Goal: Task Accomplishment & Management: Complete application form

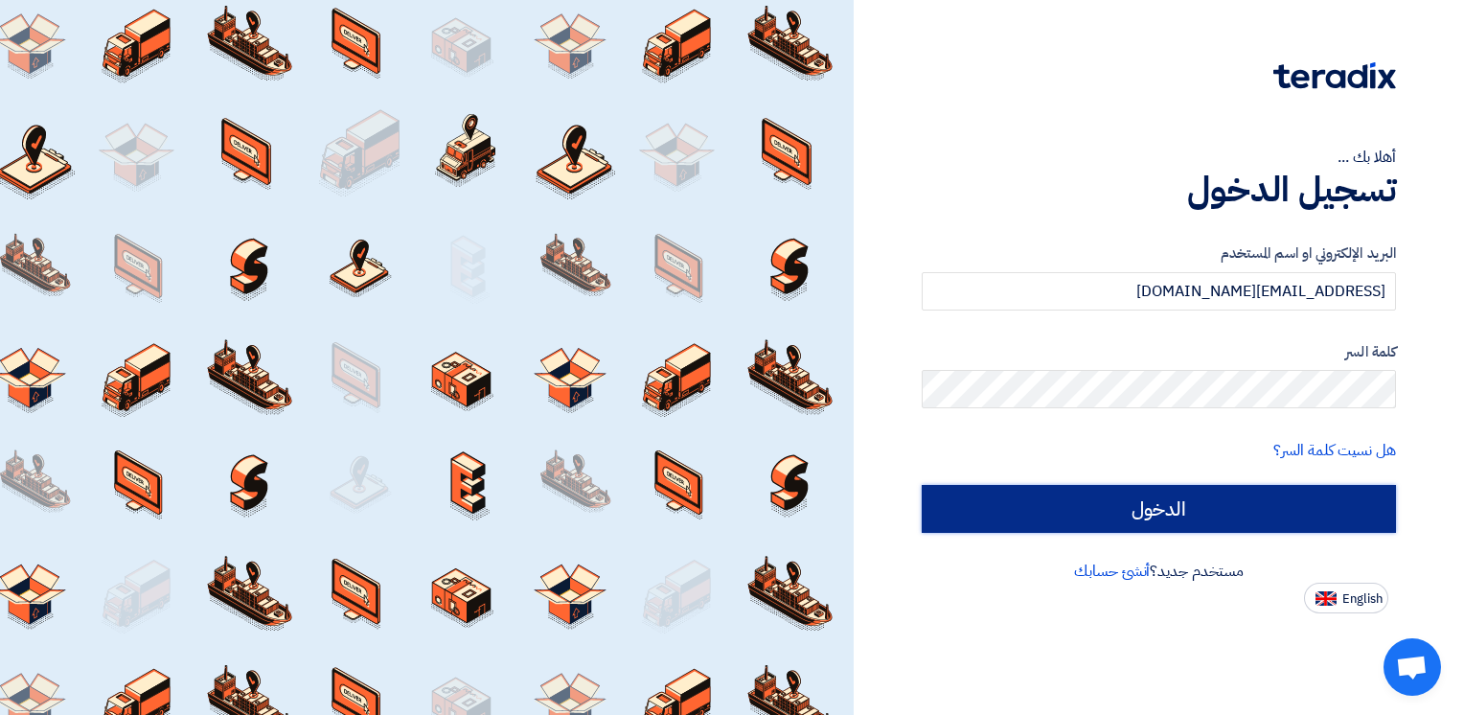
click at [1299, 523] on input "الدخول" at bounding box center [1159, 509] width 474 height 48
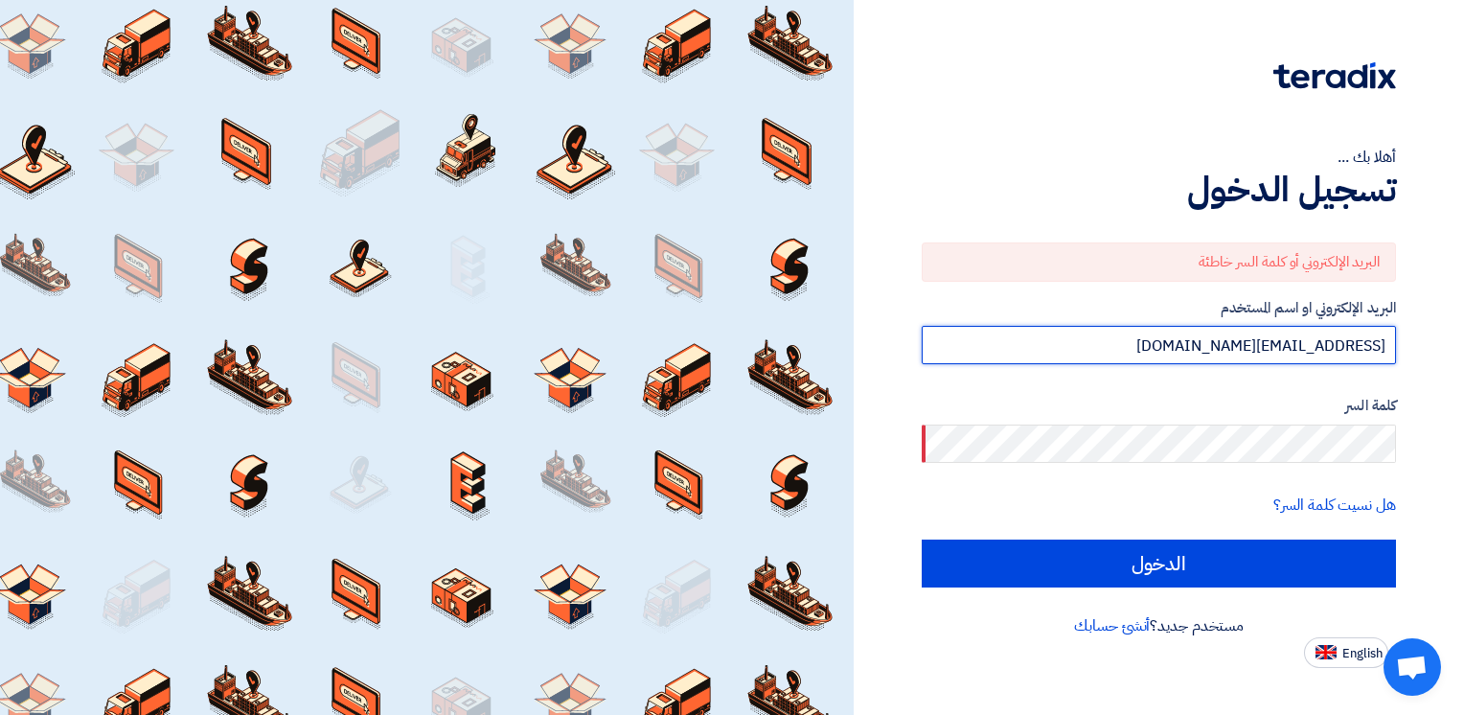
click at [1207, 346] on input "[EMAIL_ADDRESS][DOMAIN_NAME]" at bounding box center [1159, 345] width 474 height 38
drag, startPoint x: 1322, startPoint y: 345, endPoint x: 1416, endPoint y: 354, distance: 94.4
click at [1416, 354] on div "أهلا بك ... تسجيل الدخول البريد الإلكتروني أو كلمة السر خاطئة البريد الإلكتروني…" at bounding box center [1159, 334] width 582 height 668
paste input "info@multimedica."
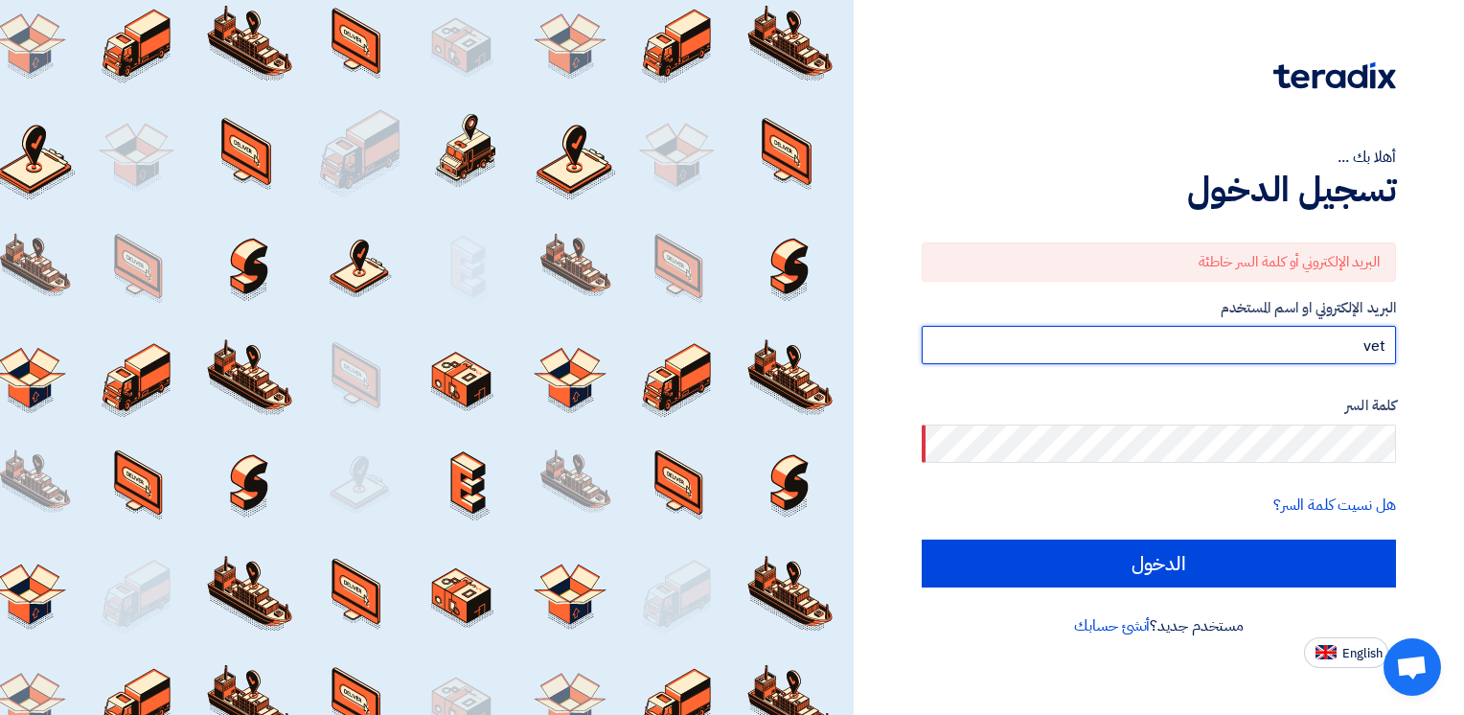
type input "[EMAIL_ADDRESS][DOMAIN_NAME]"
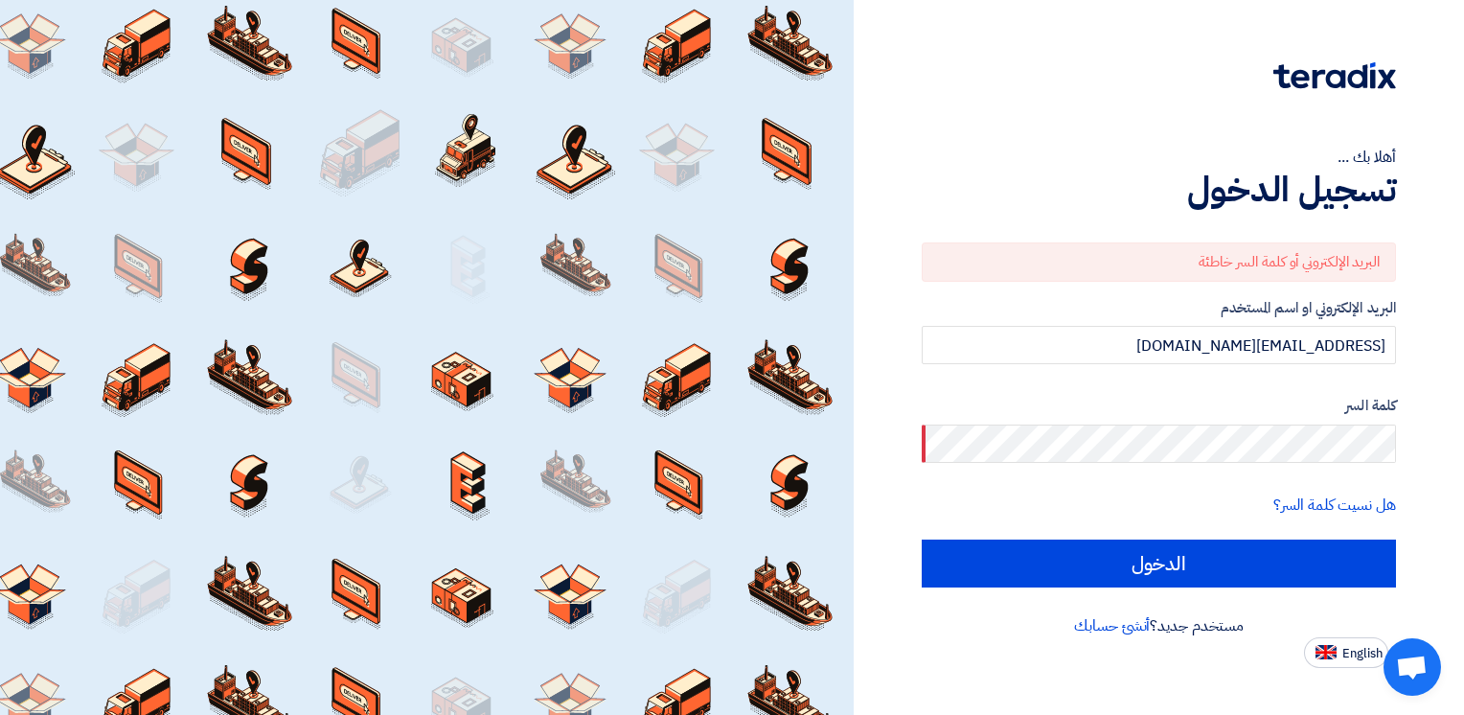
click at [1463, 472] on html "أهلا بك ... تسجيل الدخول البريد الإلكتروني أو كلمة السر خاطئة البريد الإلكتروني…" at bounding box center [732, 357] width 1464 height 715
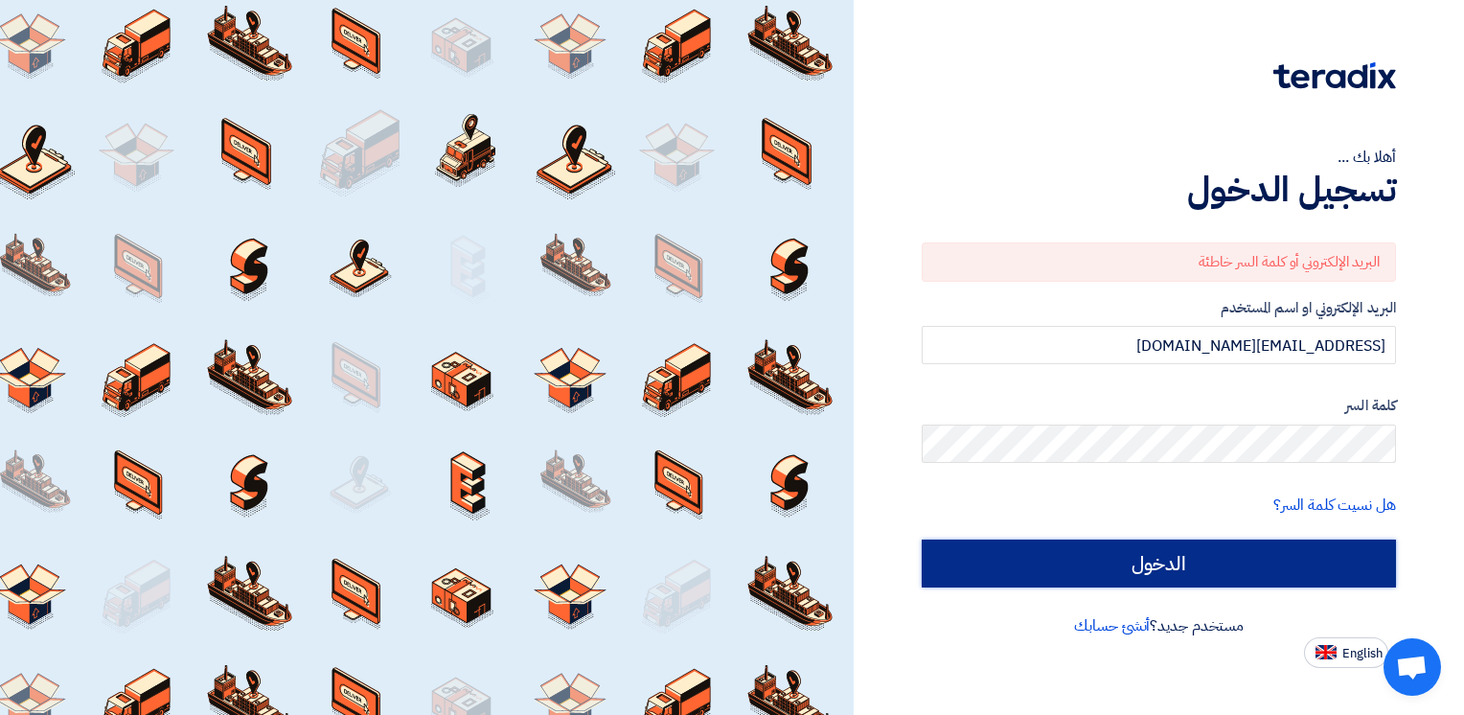
click at [969, 560] on input "الدخول" at bounding box center [1159, 563] width 474 height 48
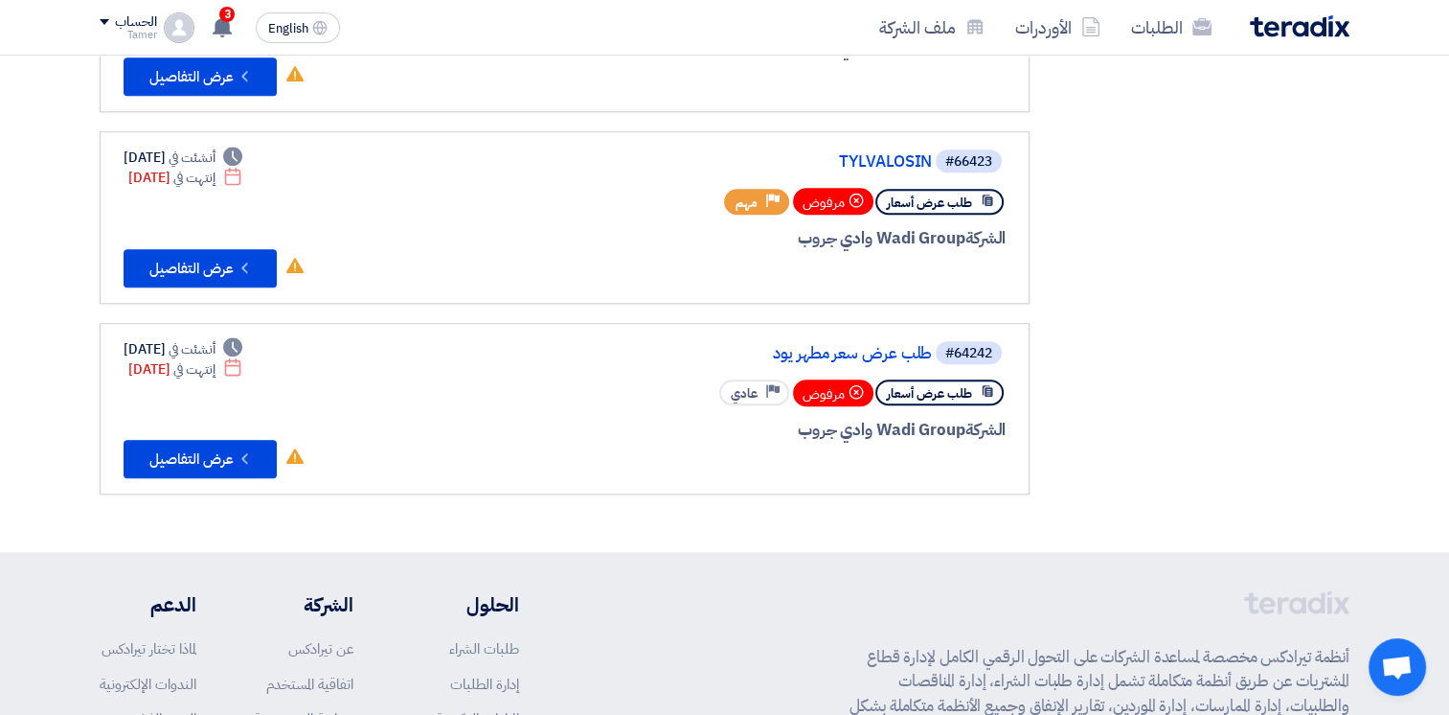
scroll to position [1258, 0]
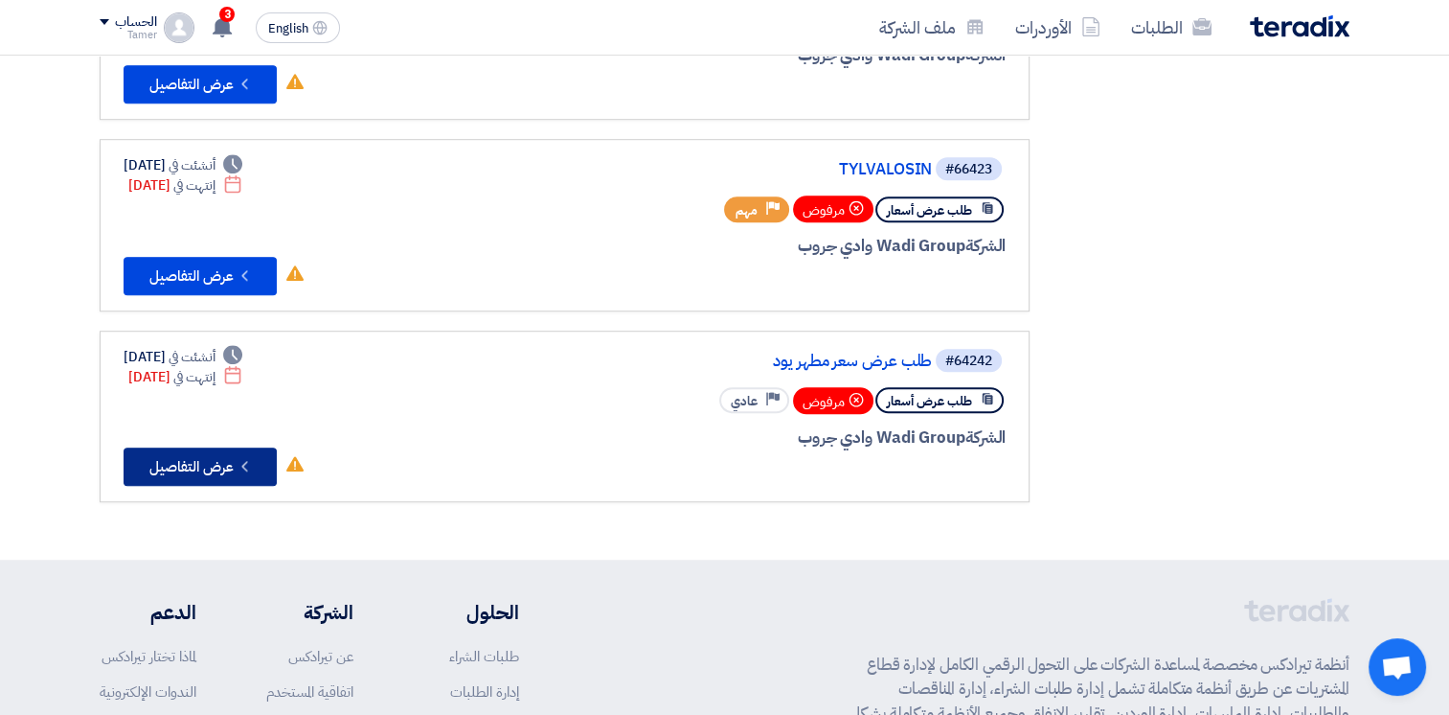
click at [234, 448] on button "Check details عرض التفاصيل" at bounding box center [200, 466] width 153 height 38
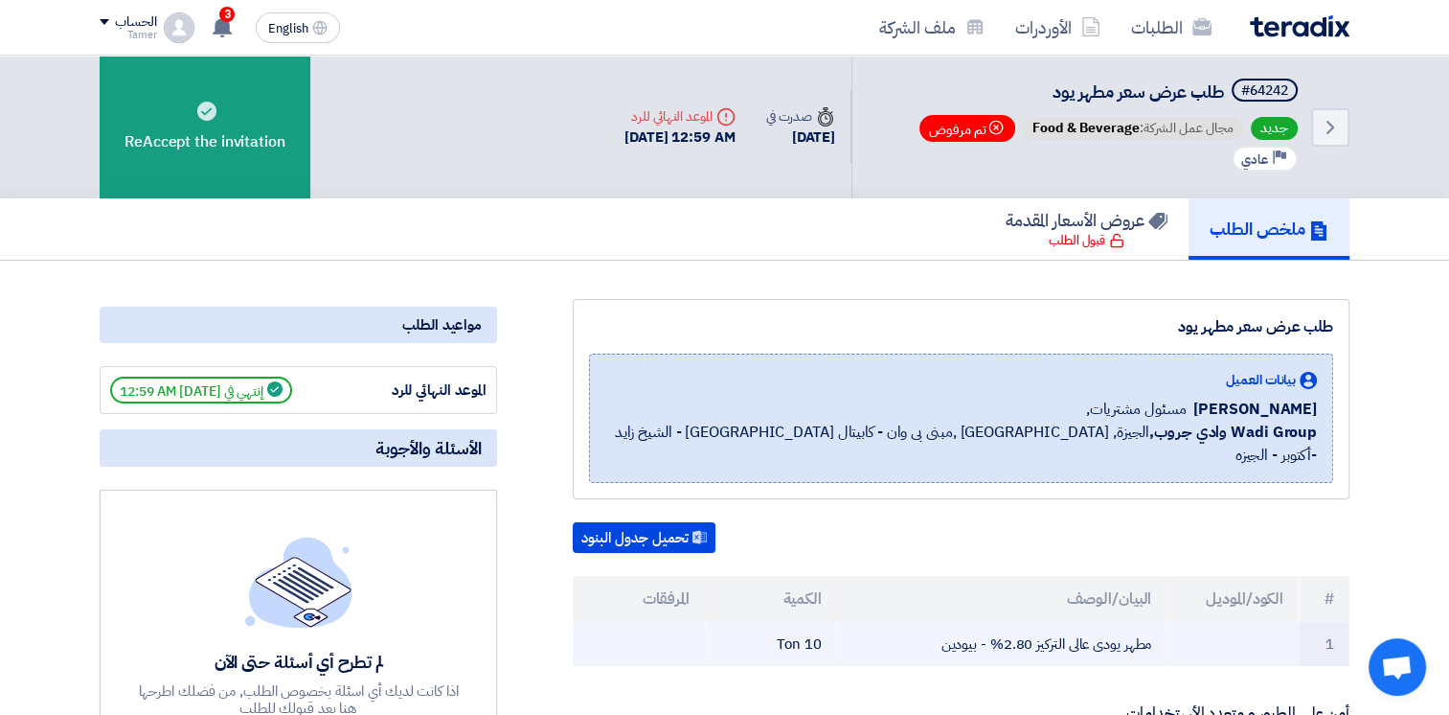
click at [1114, 634] on td "مطهر يودى عالى التركيز 2.80% - بيودين" at bounding box center [1002, 644] width 331 height 45
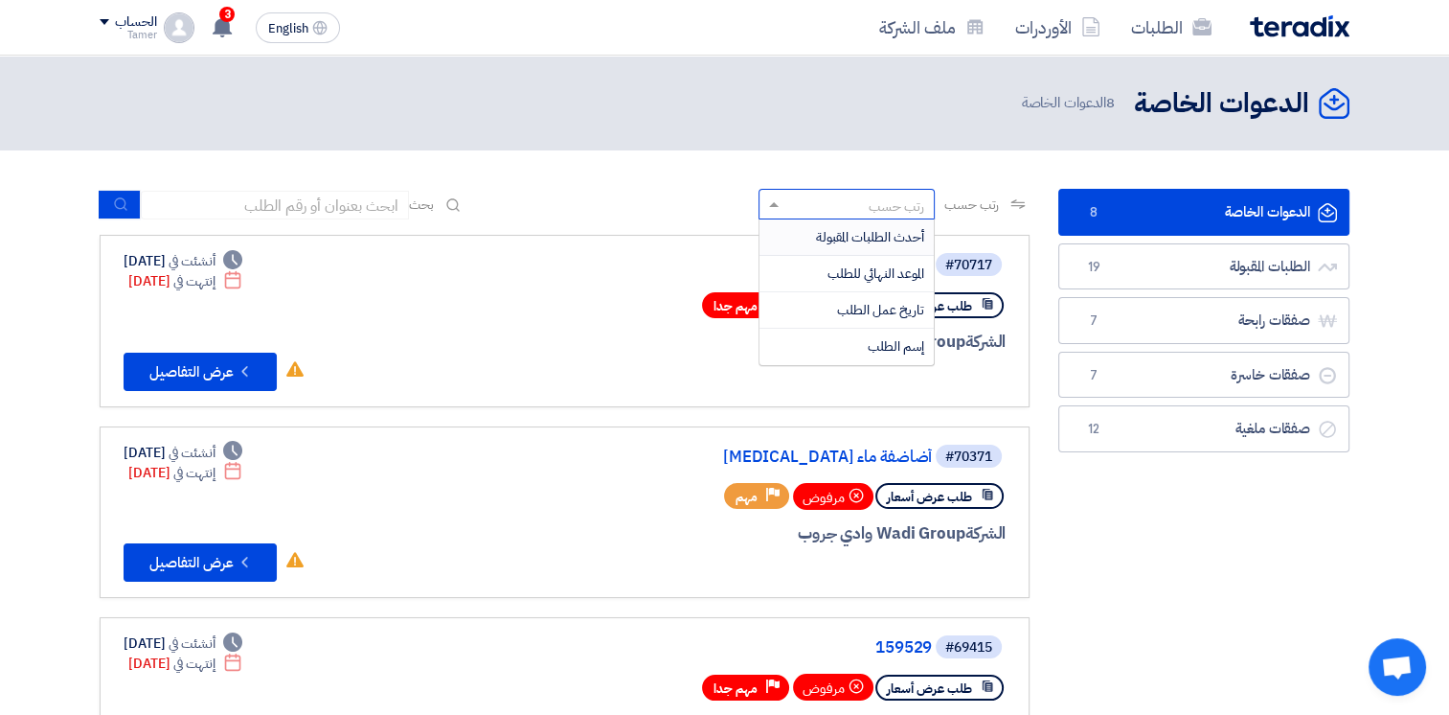
click at [760, 200] on span at bounding box center [772, 204] width 24 height 20
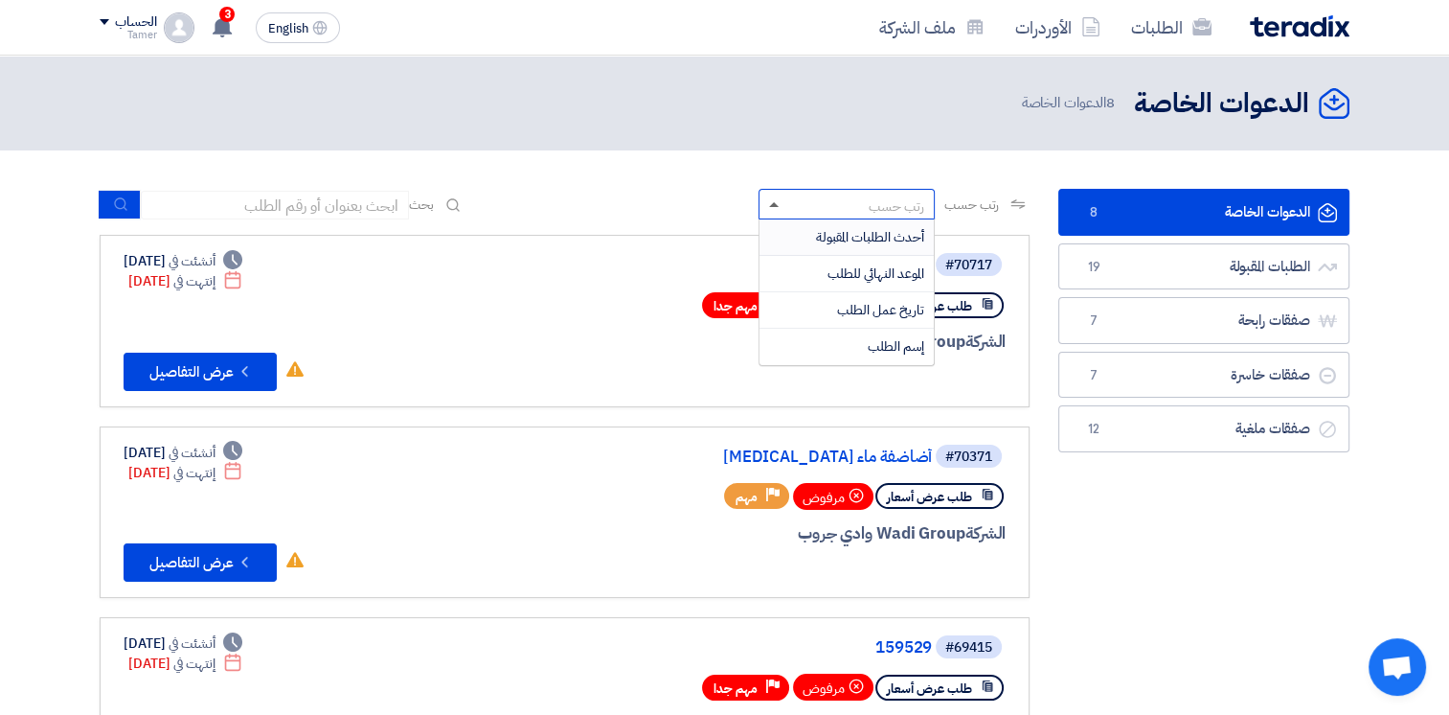
click at [769, 205] on span at bounding box center [774, 204] width 10 height 5
click at [850, 313] on span "تاريخ عمل الطلب" at bounding box center [880, 310] width 87 height 20
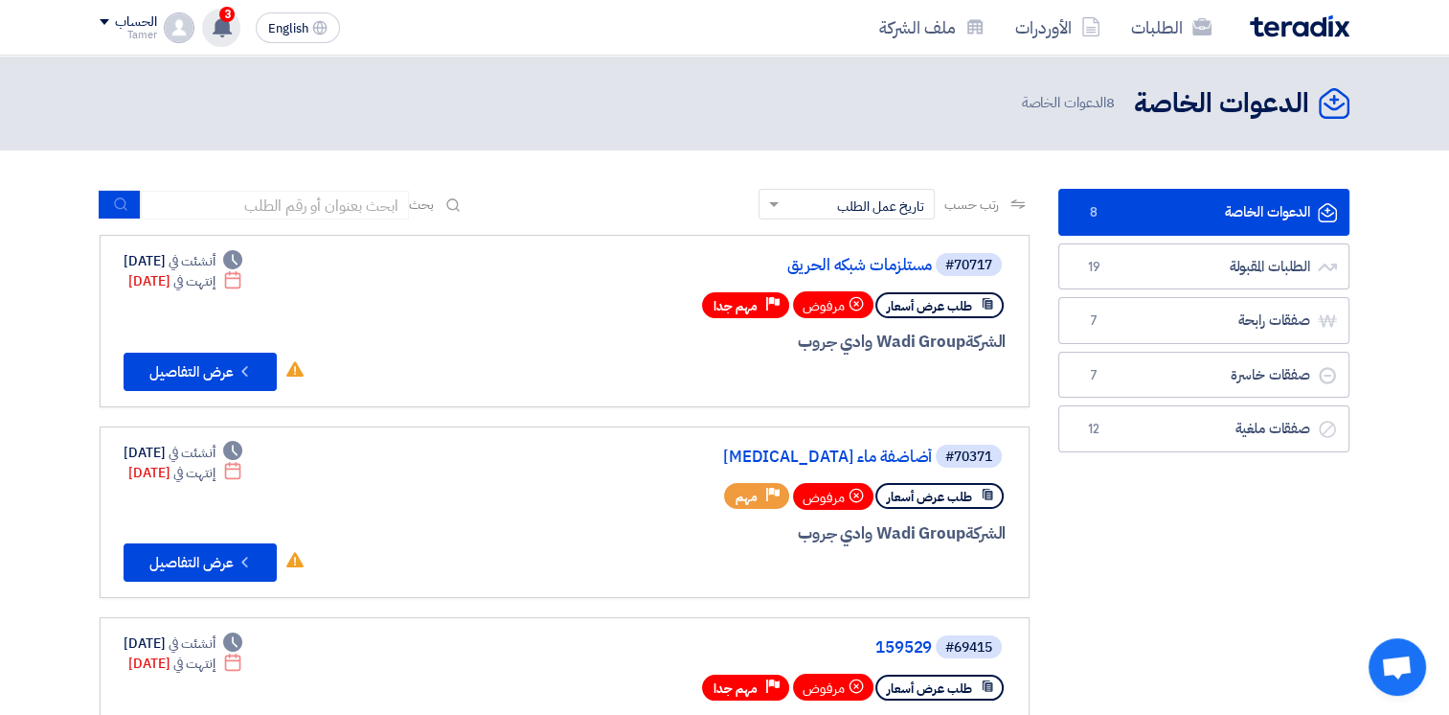
click at [219, 24] on use at bounding box center [222, 26] width 19 height 21
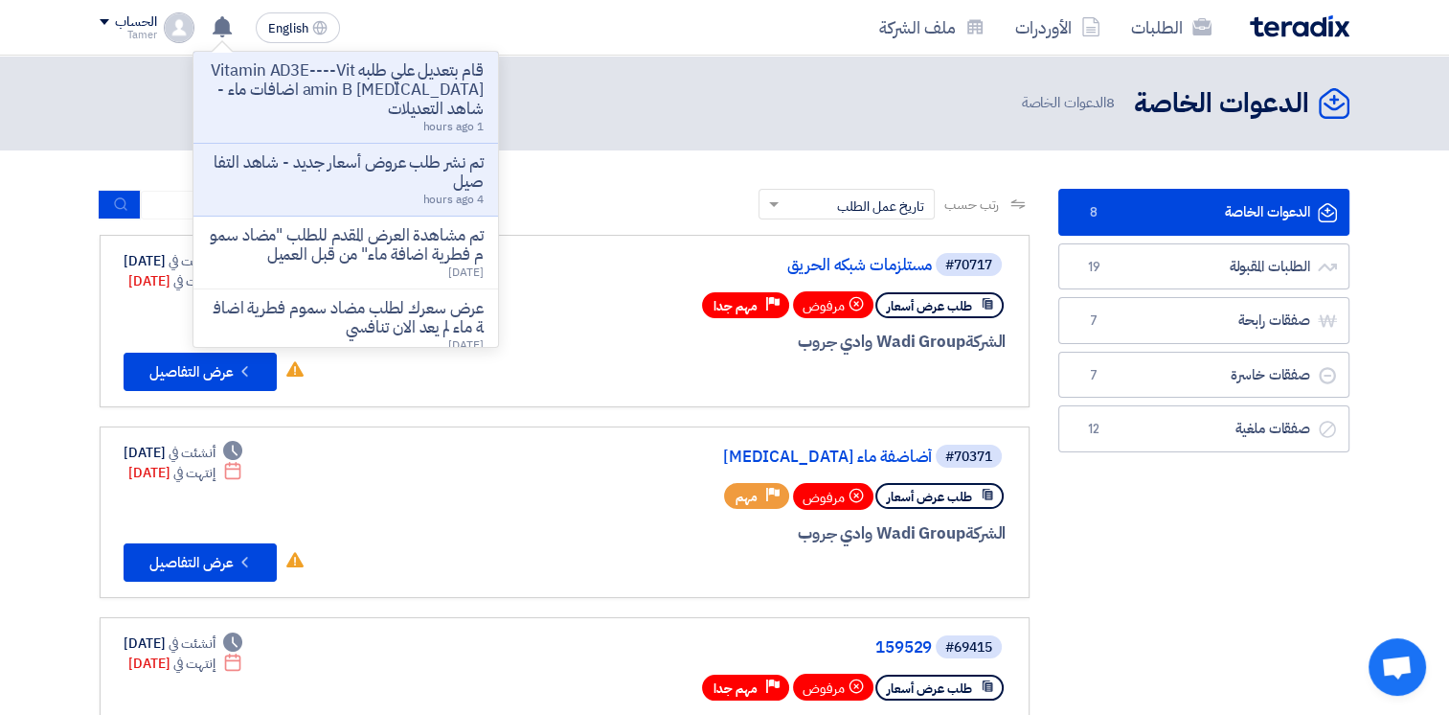
click at [392, 105] on p "قام بتعديل علي طلبه Vitamin AD3E----Vitamin B [MEDICAL_DATA] اضافات ماء - شاهد …" at bounding box center [346, 89] width 274 height 57
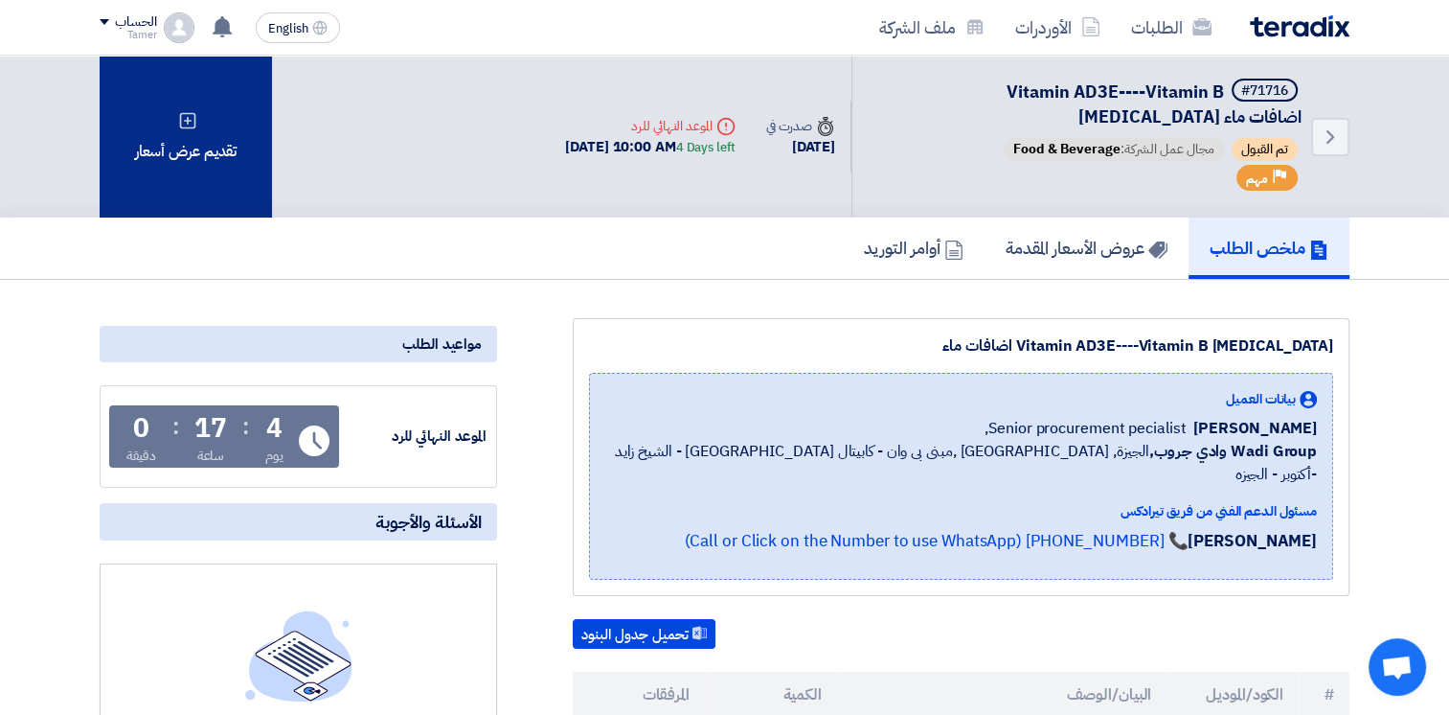
click at [211, 186] on div "تقديم عرض أسعار" at bounding box center [186, 137] width 172 height 162
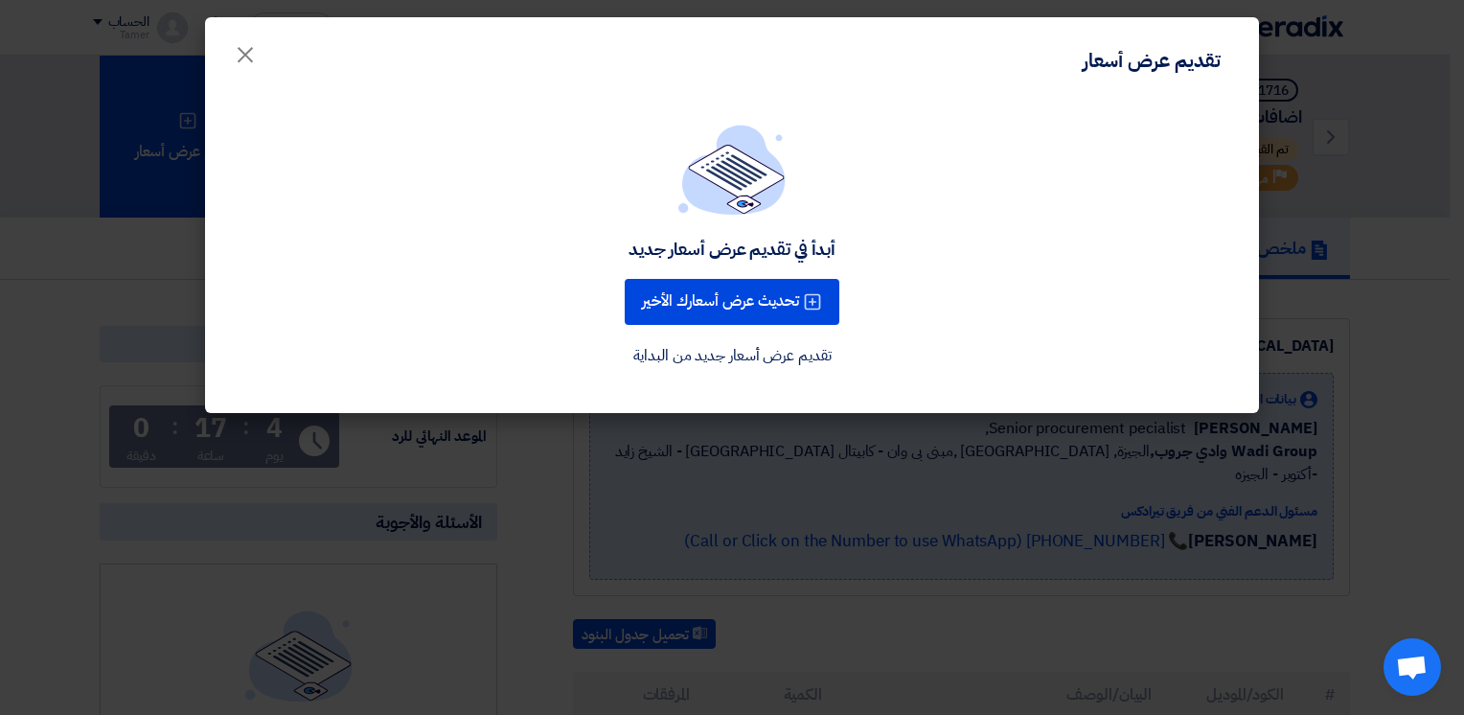
click at [656, 361] on link "تقديم عرض أسعار جديد من البداية" at bounding box center [732, 355] width 198 height 23
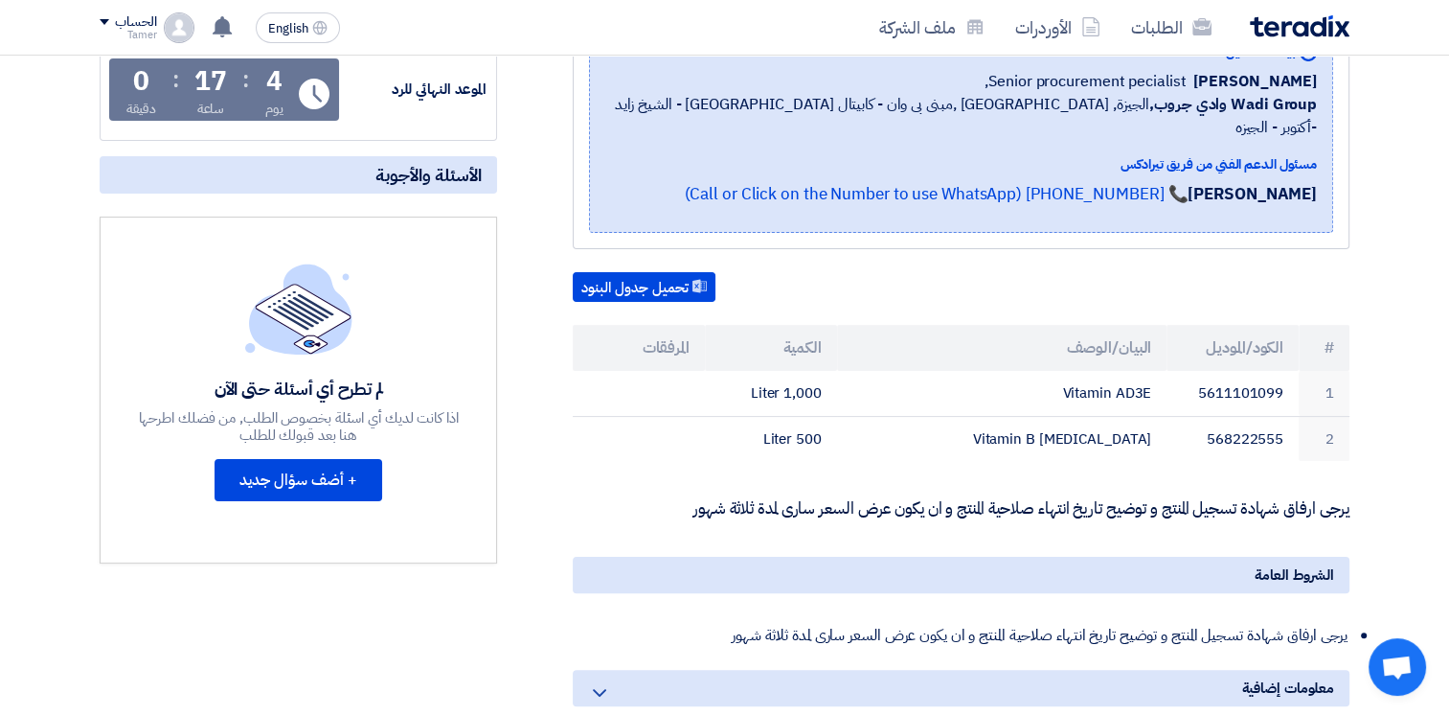
scroll to position [351, 0]
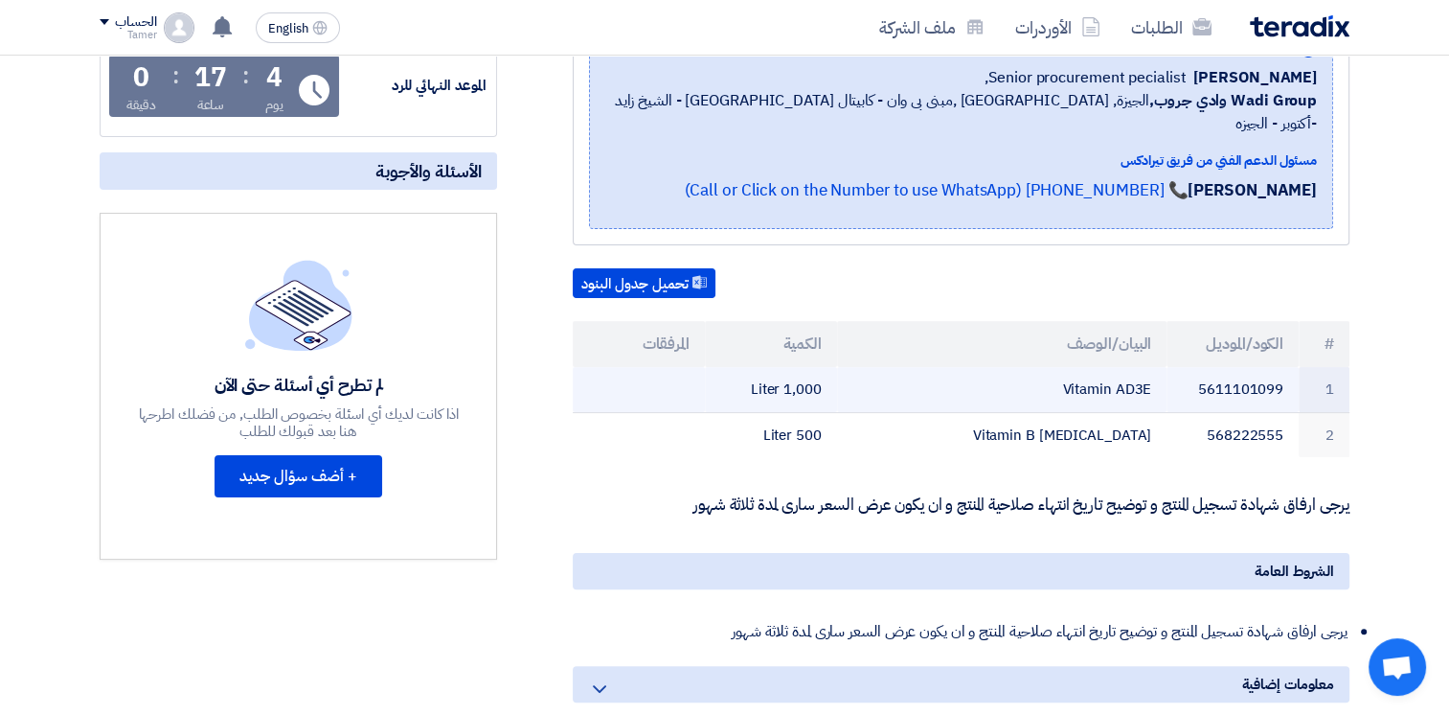
click at [1050, 367] on td "Vitamin AD3E" at bounding box center [1002, 389] width 331 height 45
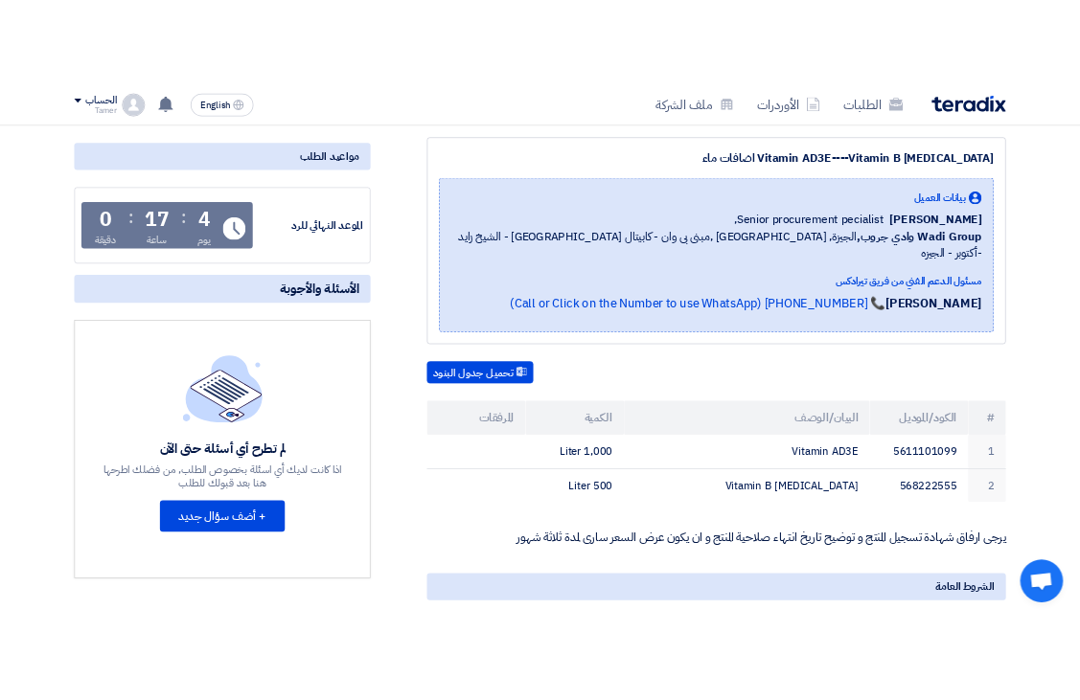
scroll to position [251, 0]
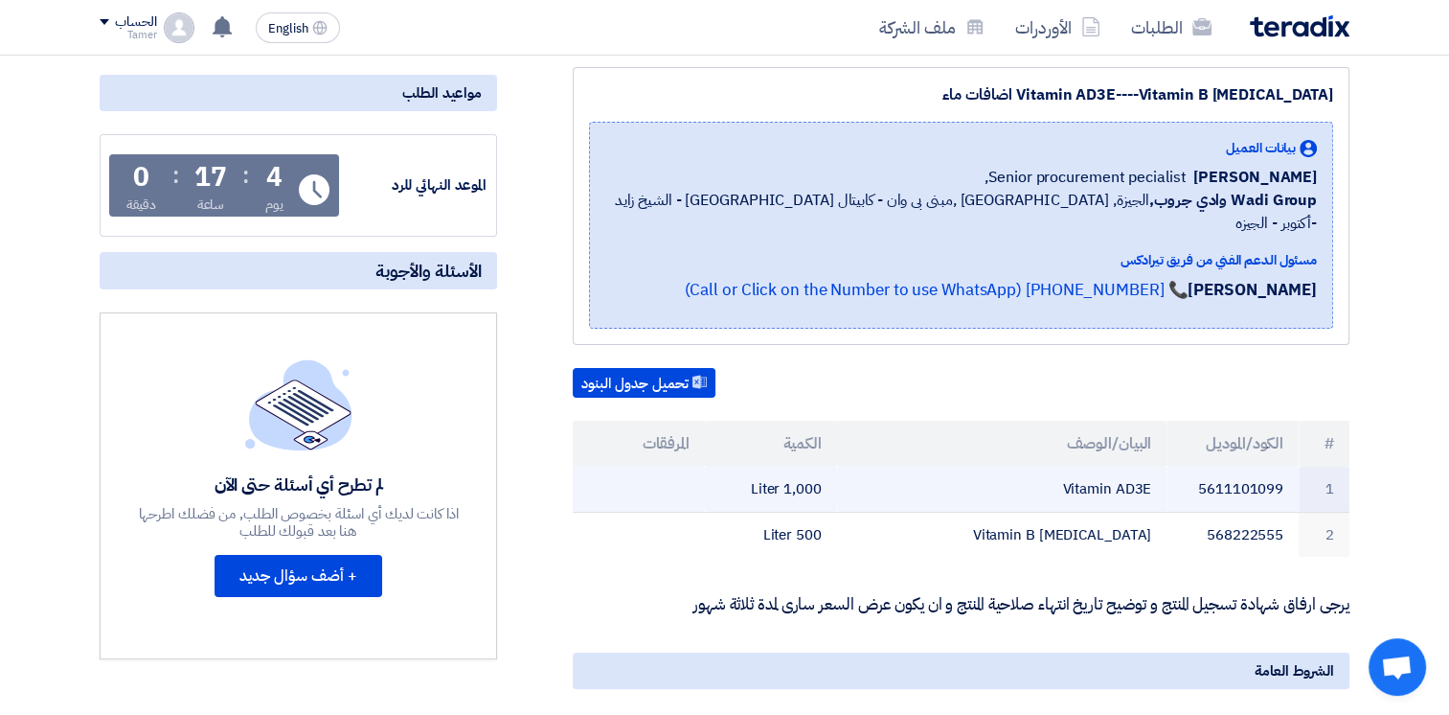
click at [778, 468] on td "1,000 Liter" at bounding box center [771, 489] width 132 height 45
click at [1057, 467] on td "Vitamin AD3E" at bounding box center [1002, 489] width 331 height 45
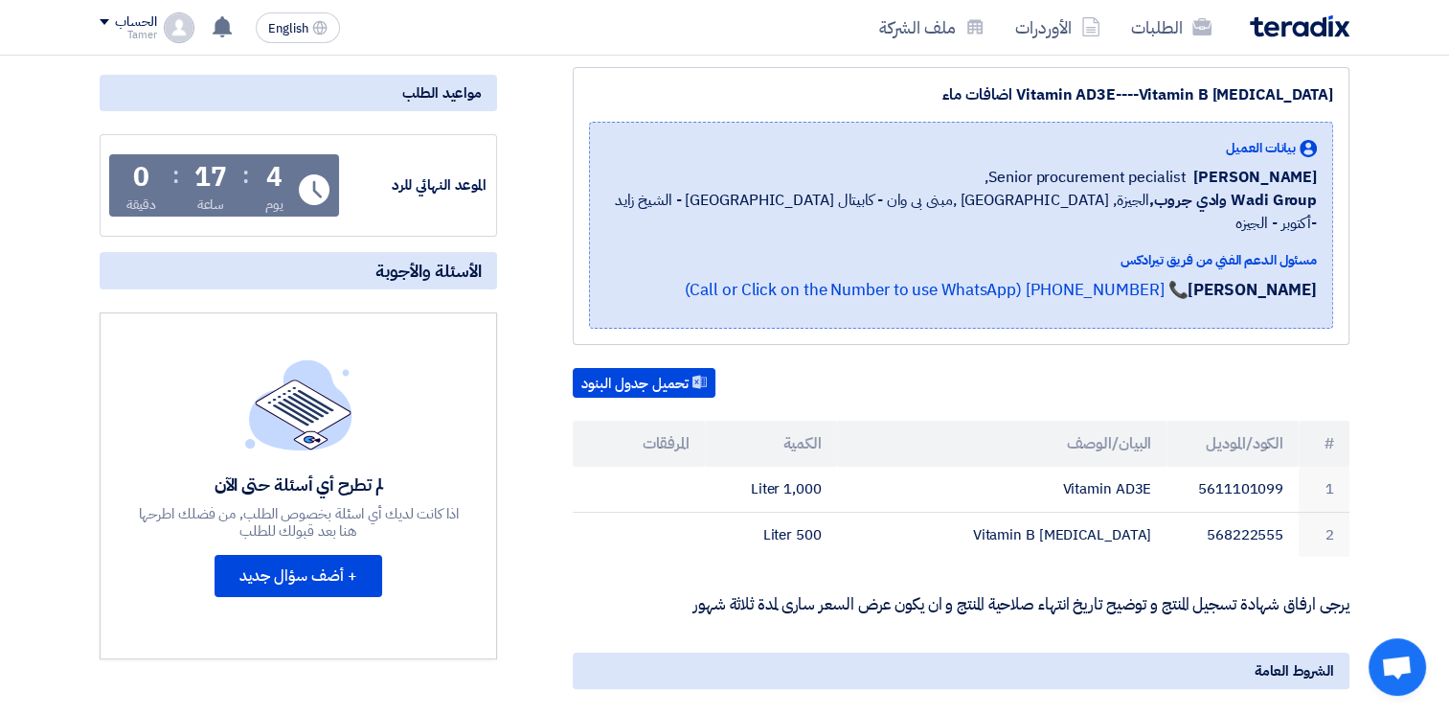
click at [665, 423] on th "المرفقات" at bounding box center [639, 444] width 132 height 46
drag, startPoint x: 665, startPoint y: 423, endPoint x: 628, endPoint y: 358, distance: 74.6
click at [628, 368] on button "تحميل جدول البنود" at bounding box center [644, 383] width 143 height 31
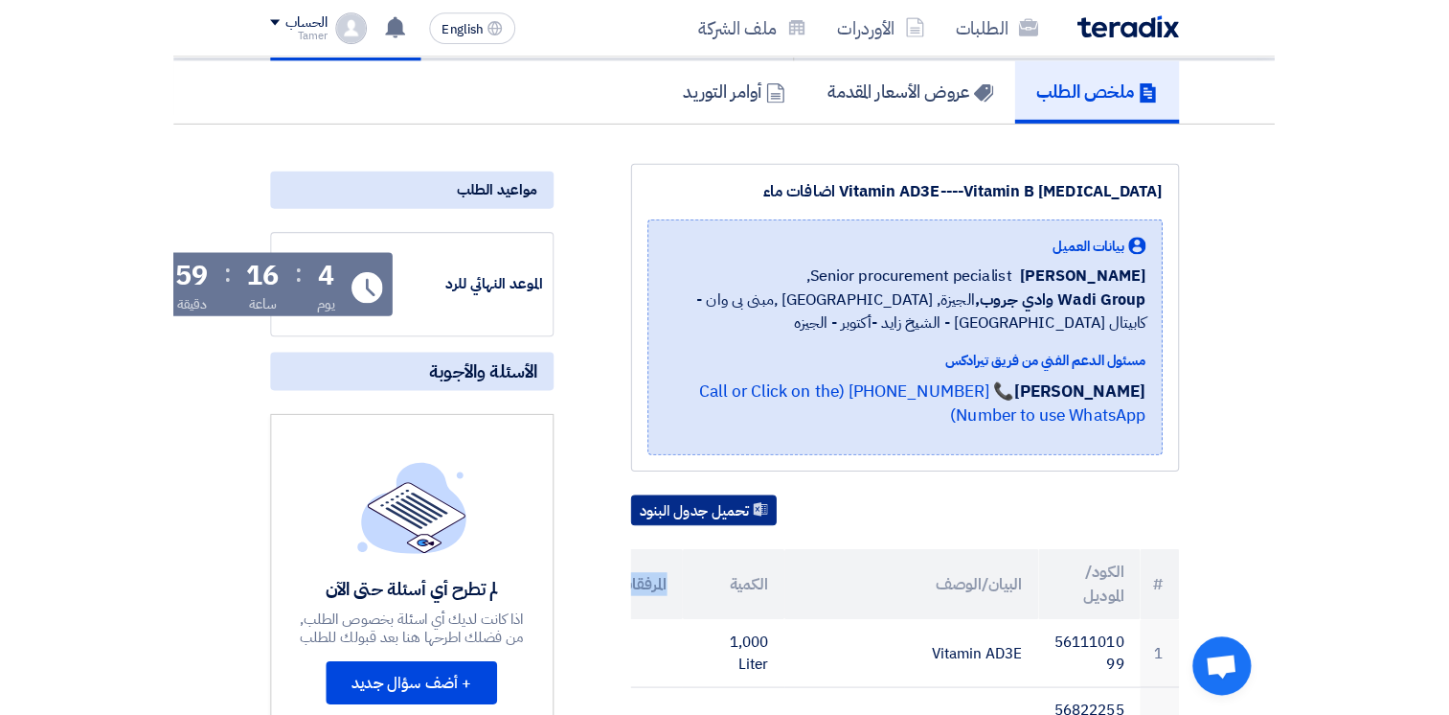
scroll to position [31, 0]
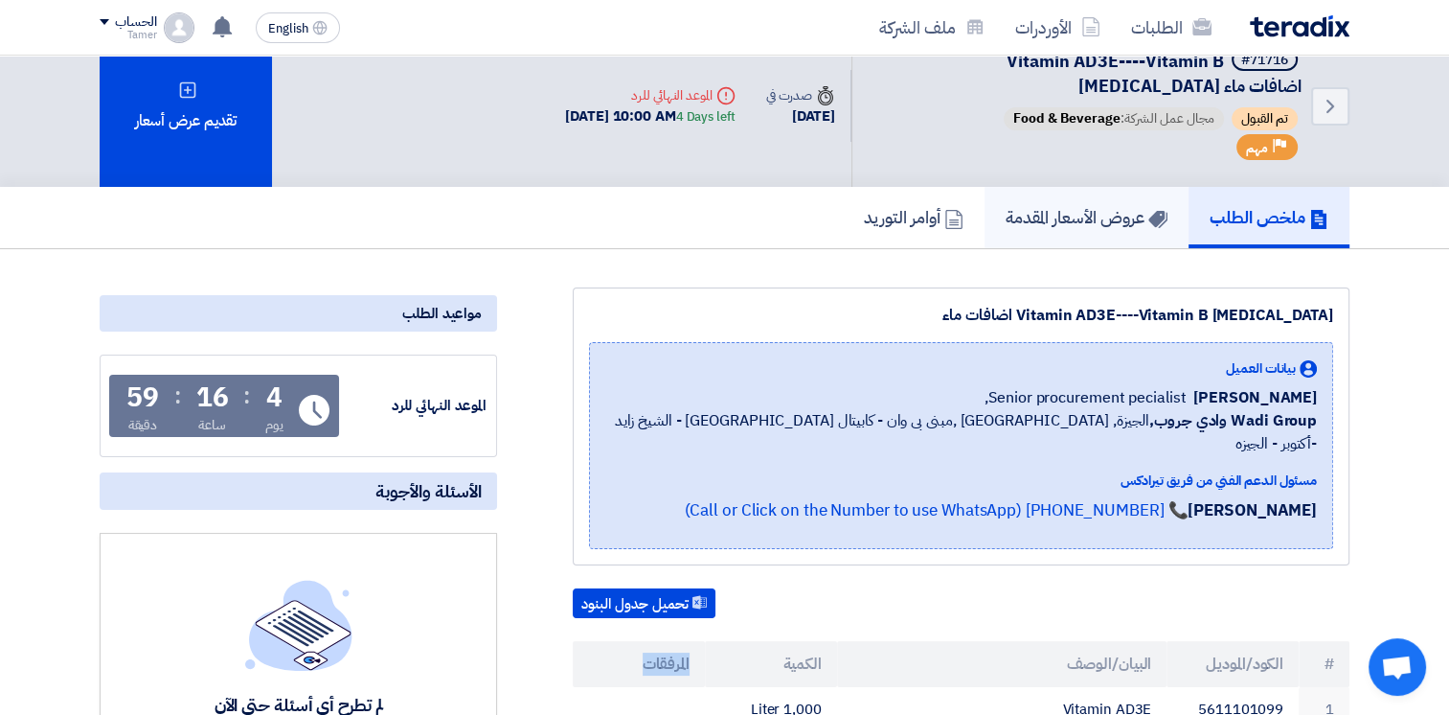
click at [1075, 225] on h5 "عروض الأسعار المقدمة" at bounding box center [1087, 217] width 162 height 22
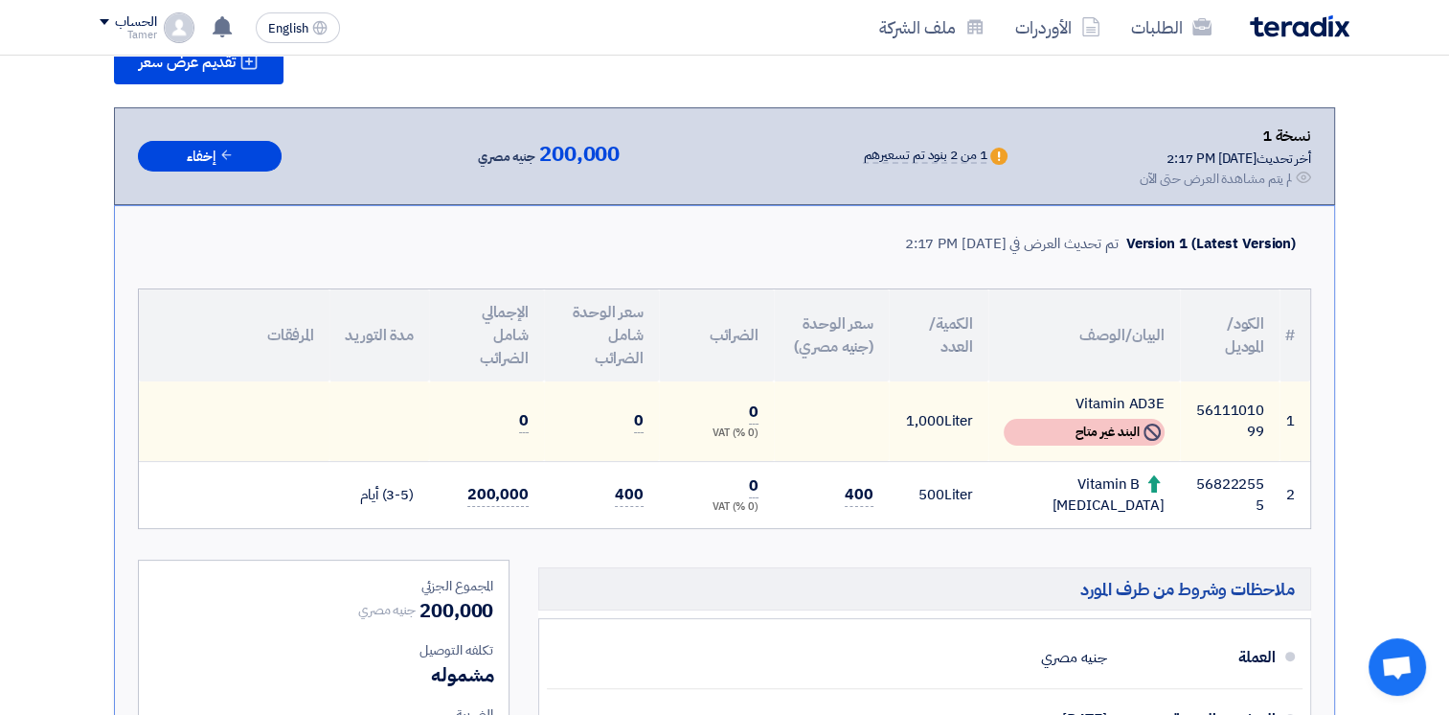
scroll to position [331, 0]
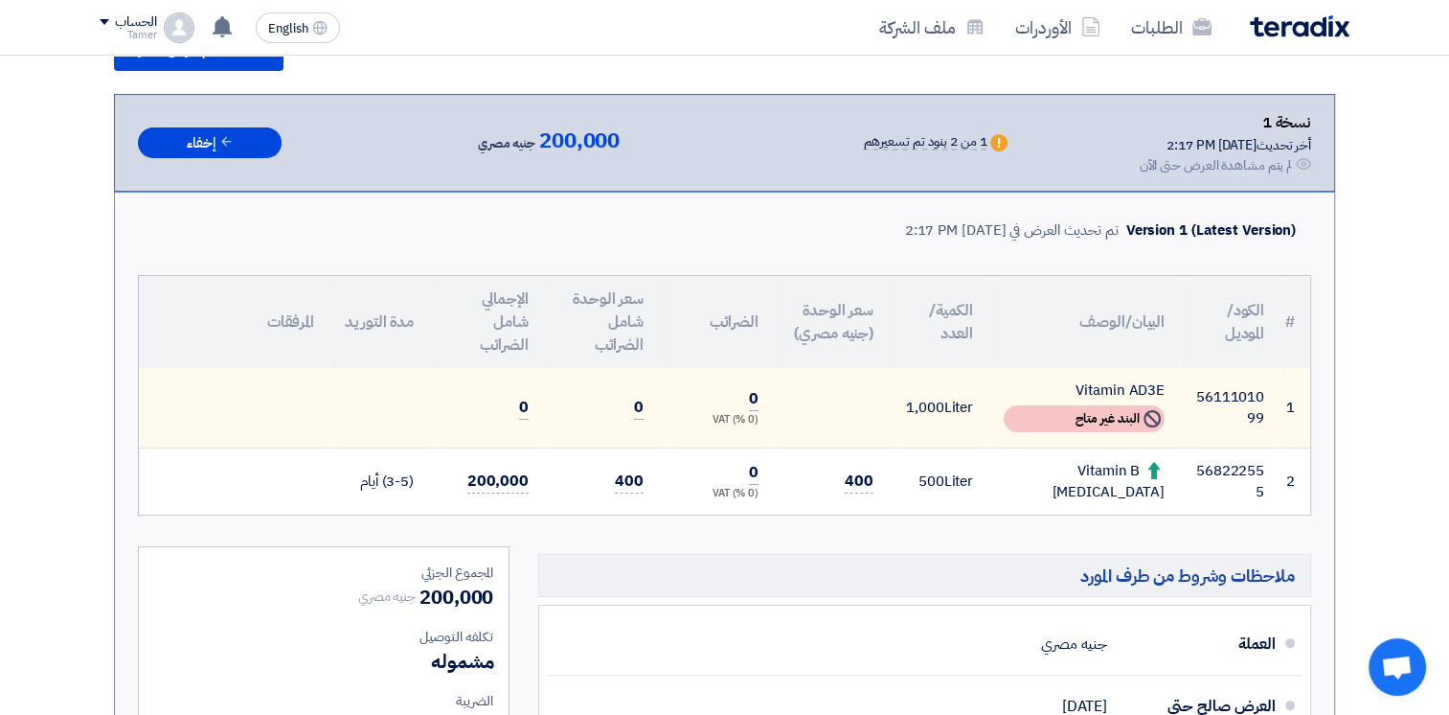
click at [833, 400] on td at bounding box center [831, 408] width 115 height 80
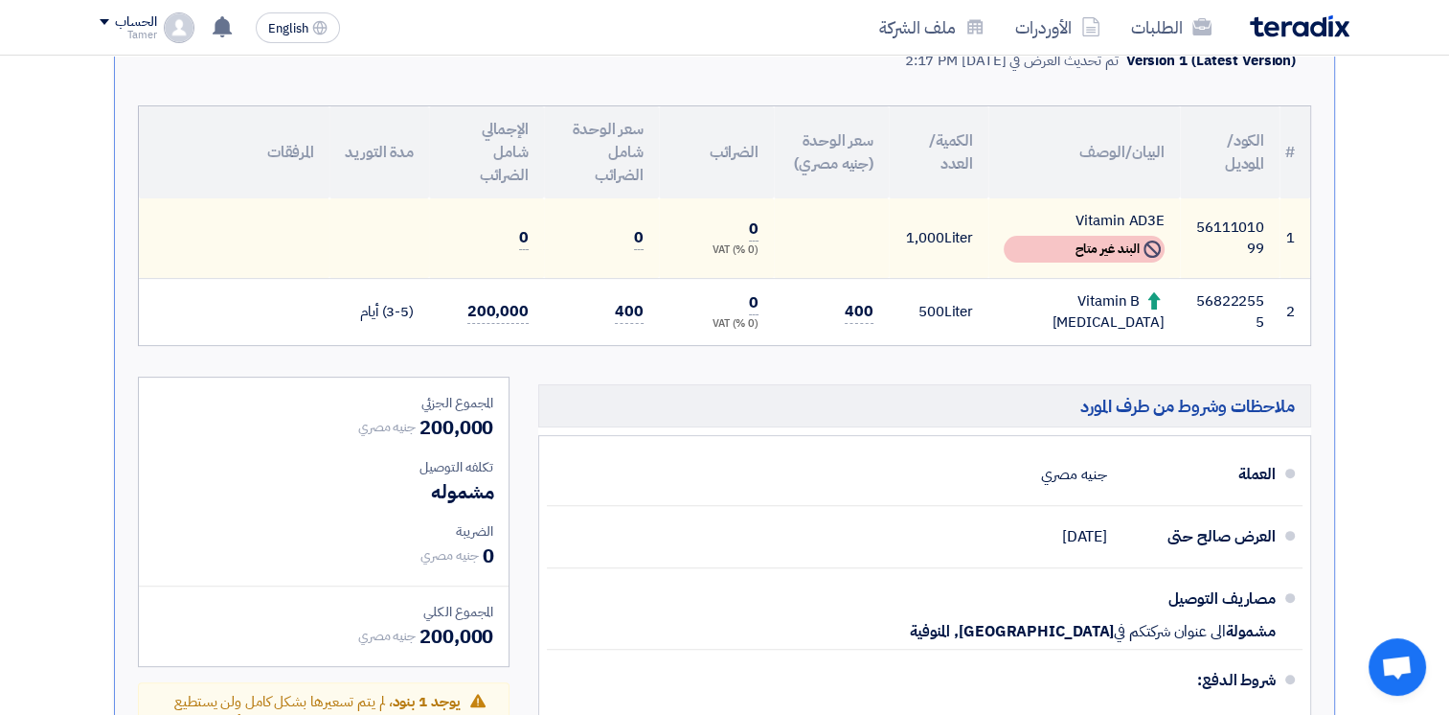
scroll to position [499, 0]
click at [751, 234] on span "0" at bounding box center [754, 231] width 10 height 24
drag, startPoint x: 751, startPoint y: 234, endPoint x: 642, endPoint y: 232, distance: 109.2
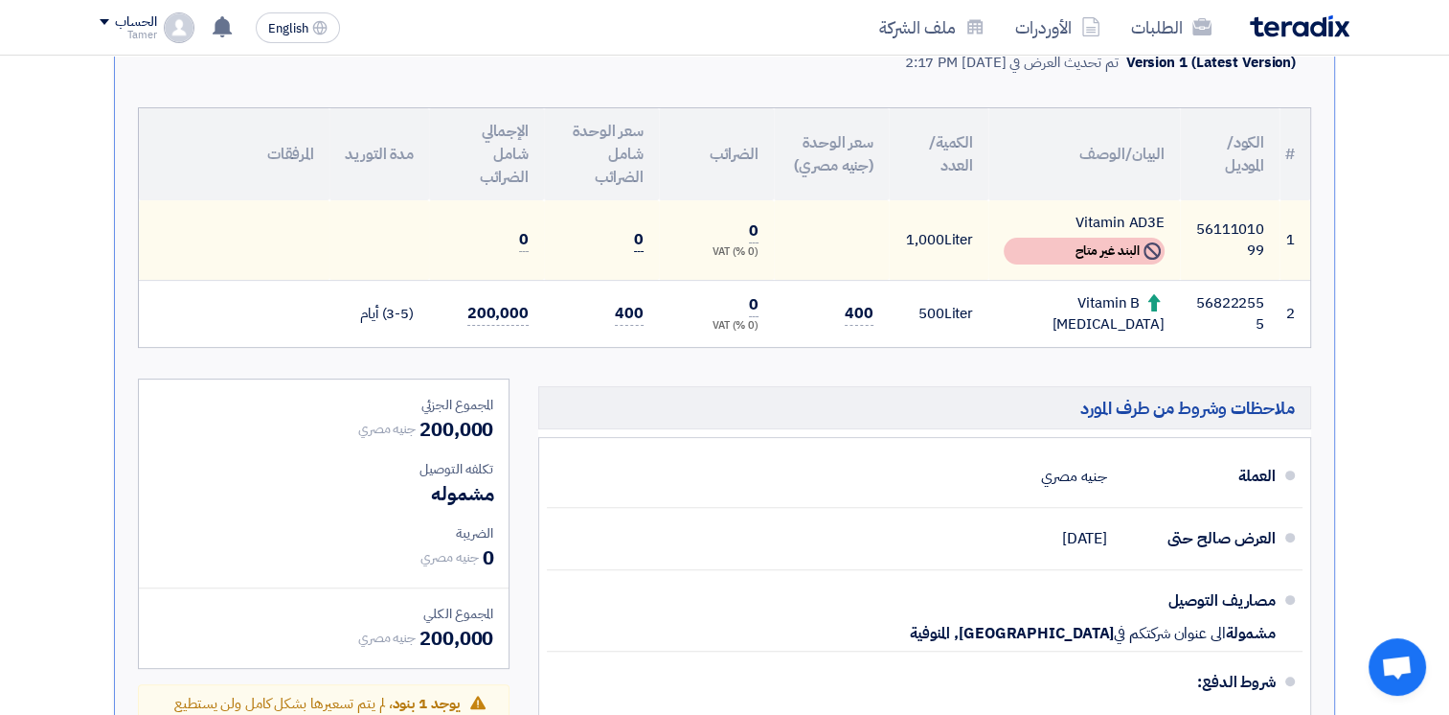
click at [642, 232] on span "0" at bounding box center [639, 240] width 10 height 24
click at [888, 224] on td at bounding box center [831, 240] width 115 height 80
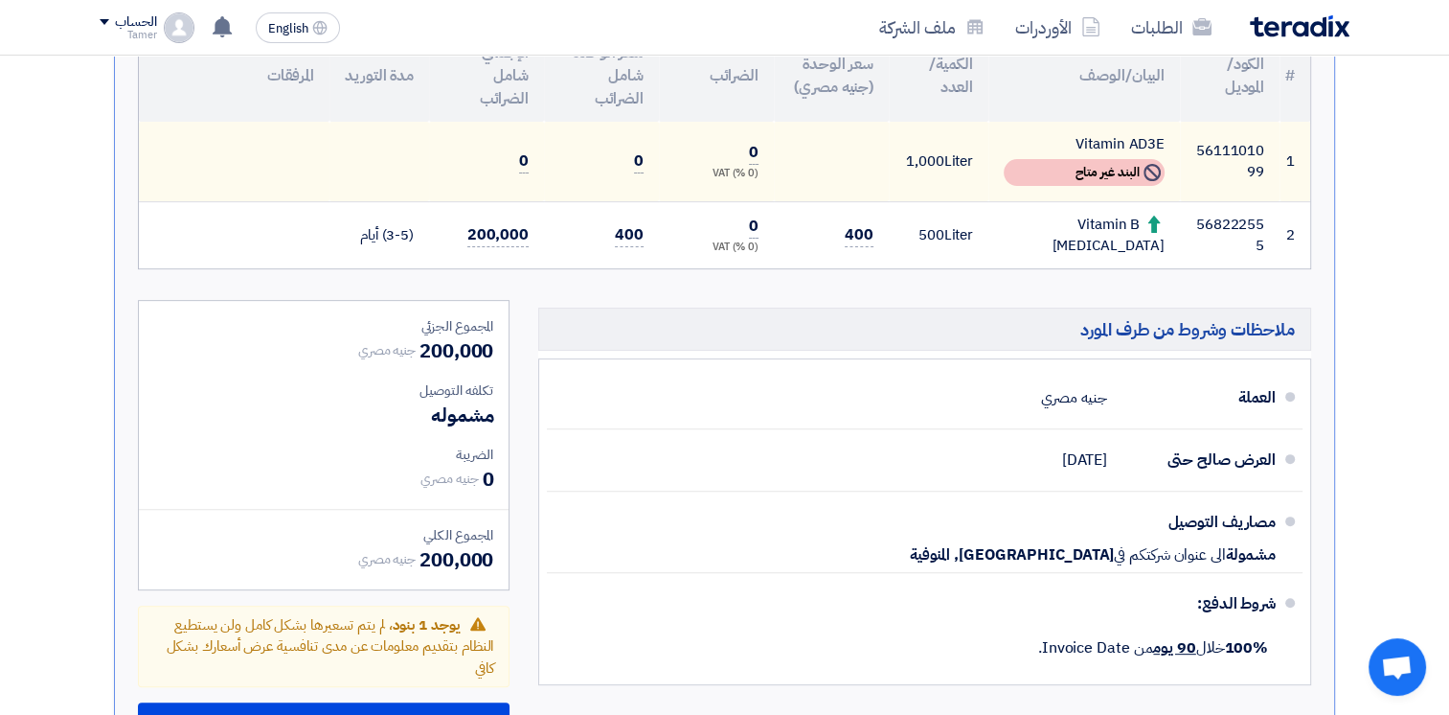
scroll to position [576, 0]
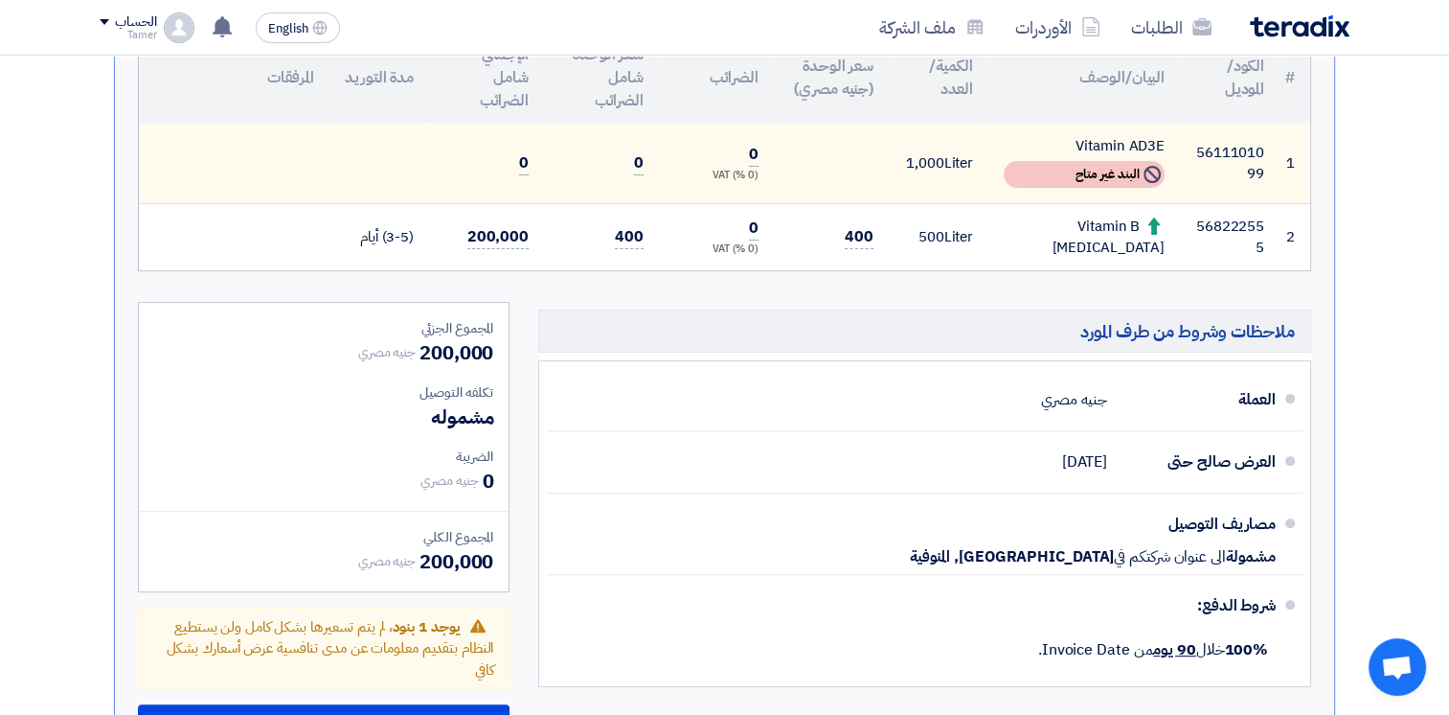
click at [1093, 174] on div "Not Available البند غير متاح" at bounding box center [1084, 174] width 161 height 27
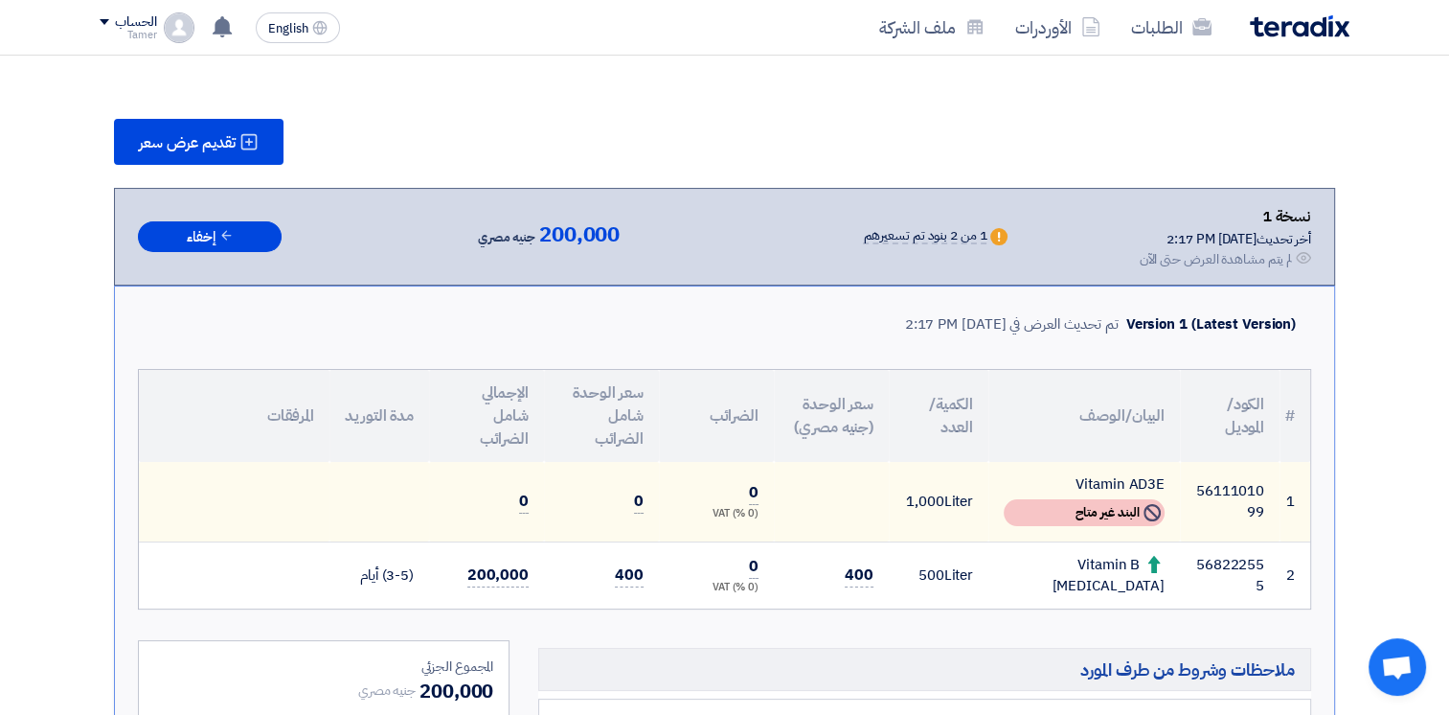
scroll to position [230, 0]
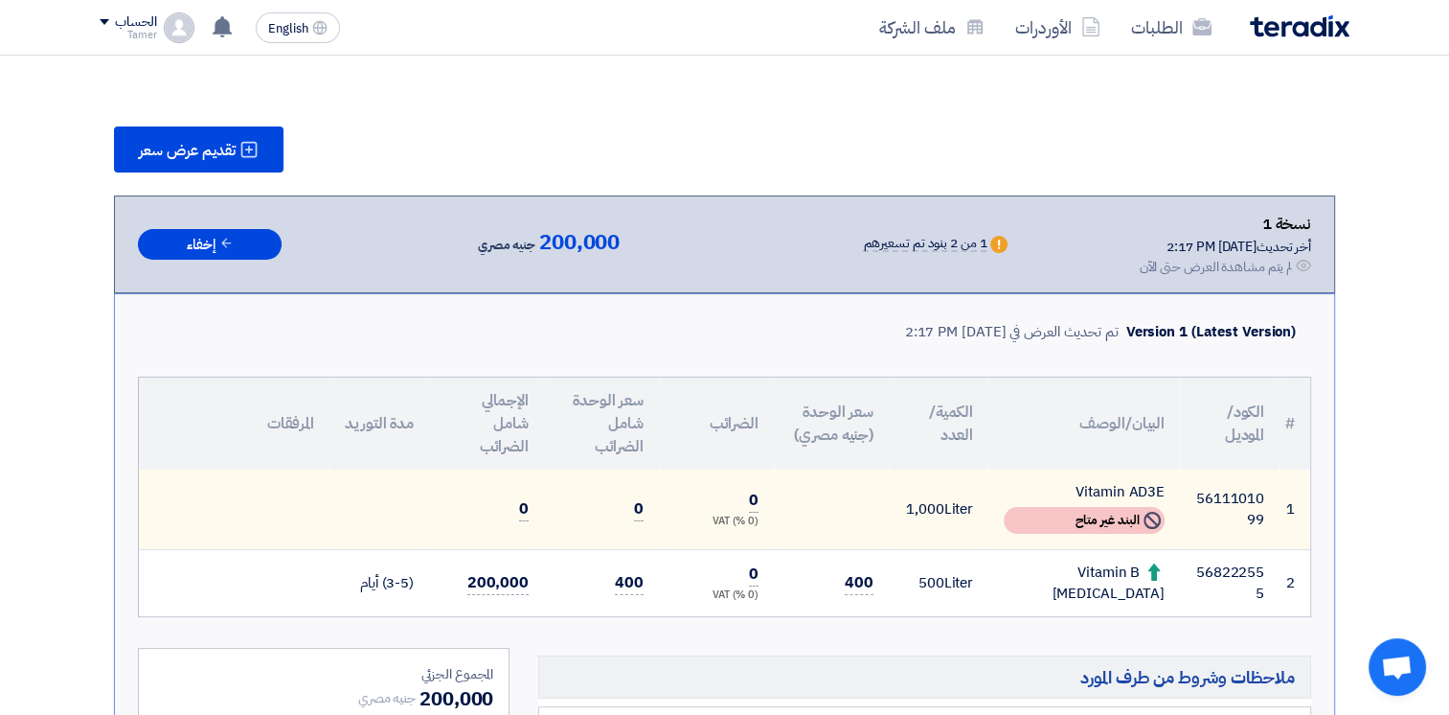
click at [1001, 243] on div "Warn 1 من 2 بنود تم تسعيرهم" at bounding box center [887, 244] width 249 height 21
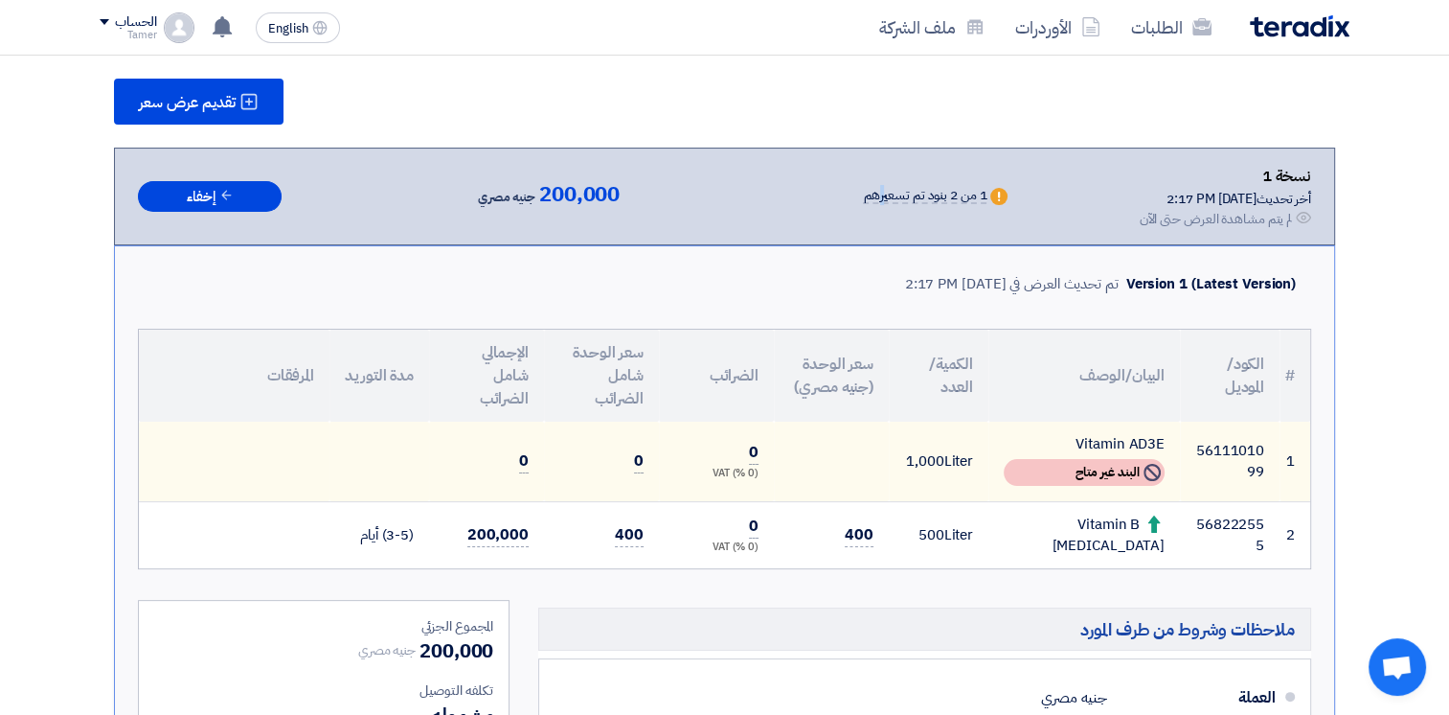
scroll to position [172, 0]
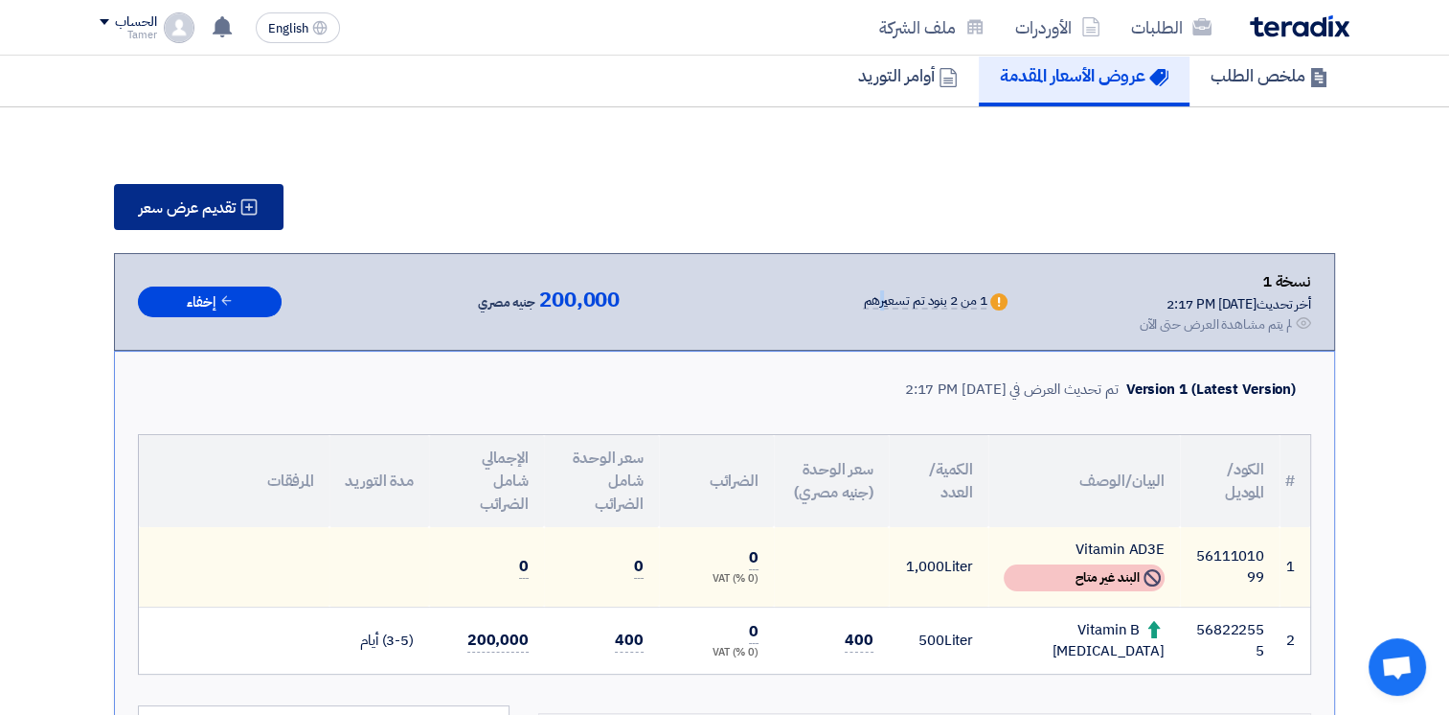
click at [238, 218] on button "تقديم عرض سعر" at bounding box center [199, 207] width 170 height 46
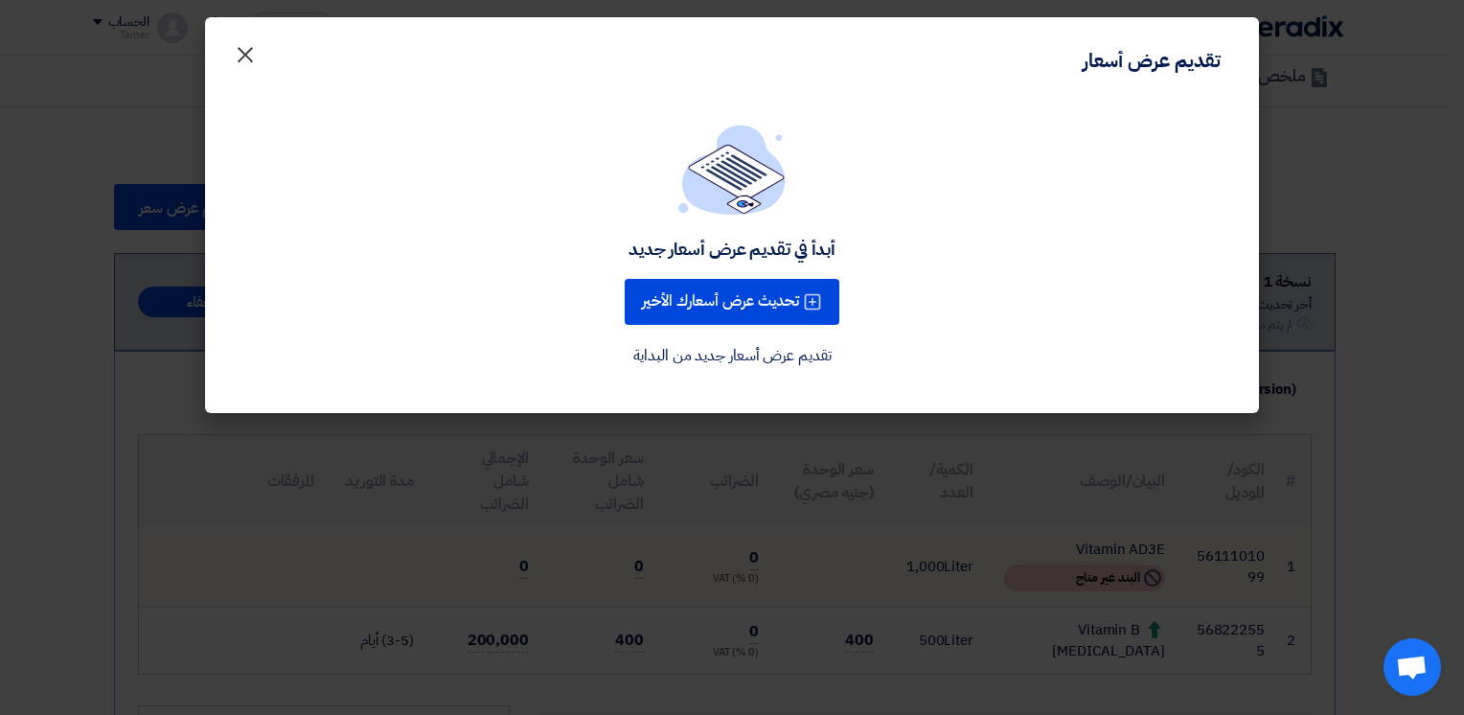
click at [240, 46] on span "×" at bounding box center [245, 53] width 23 height 57
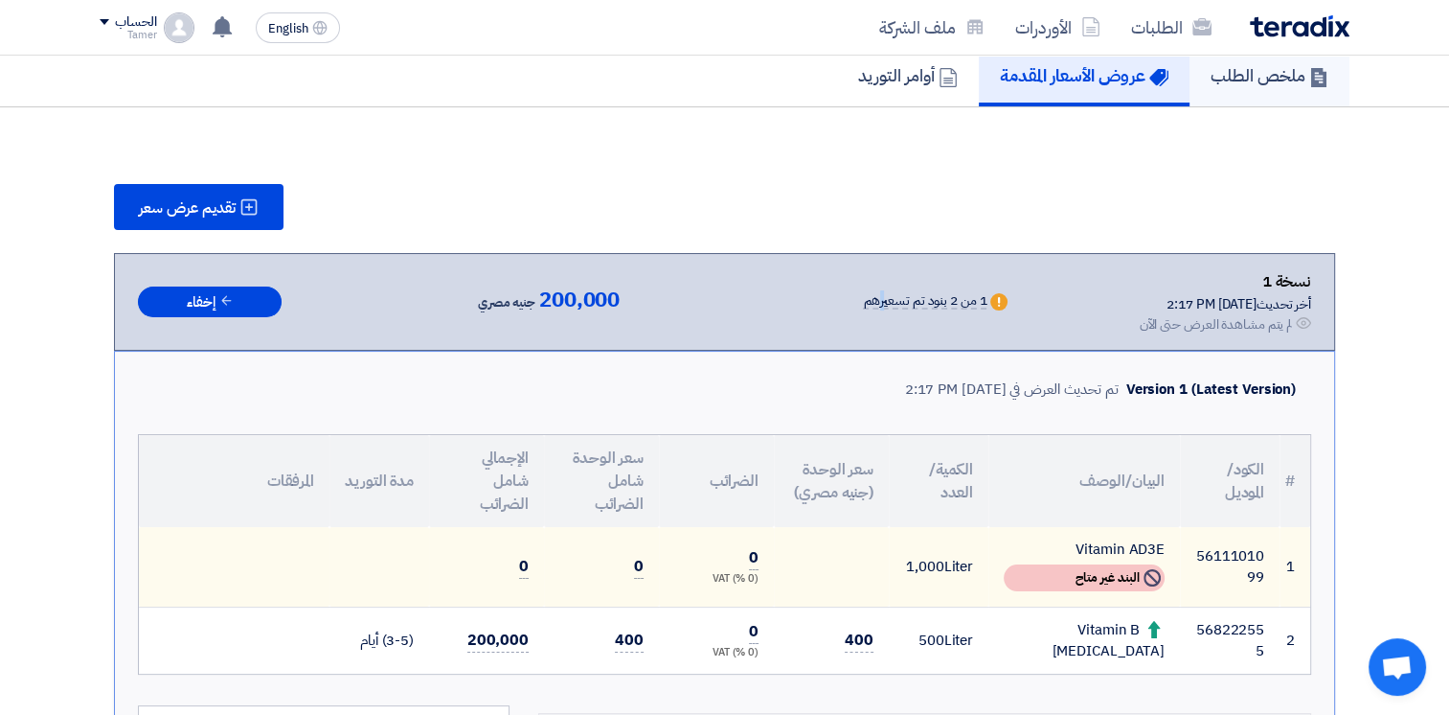
click at [1290, 67] on h5 "ملخص الطلب" at bounding box center [1270, 75] width 118 height 22
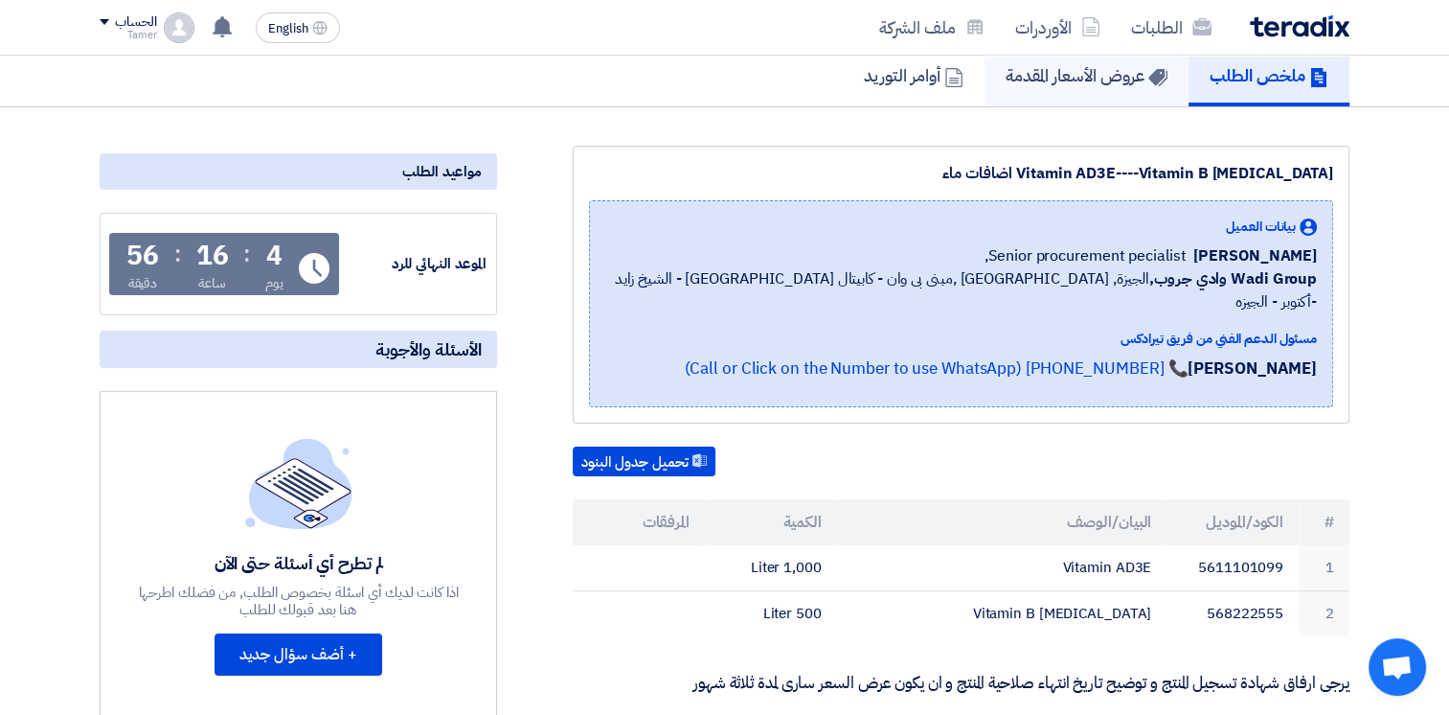
click at [1106, 78] on h5 "عروض الأسعار المقدمة" at bounding box center [1087, 75] width 162 height 22
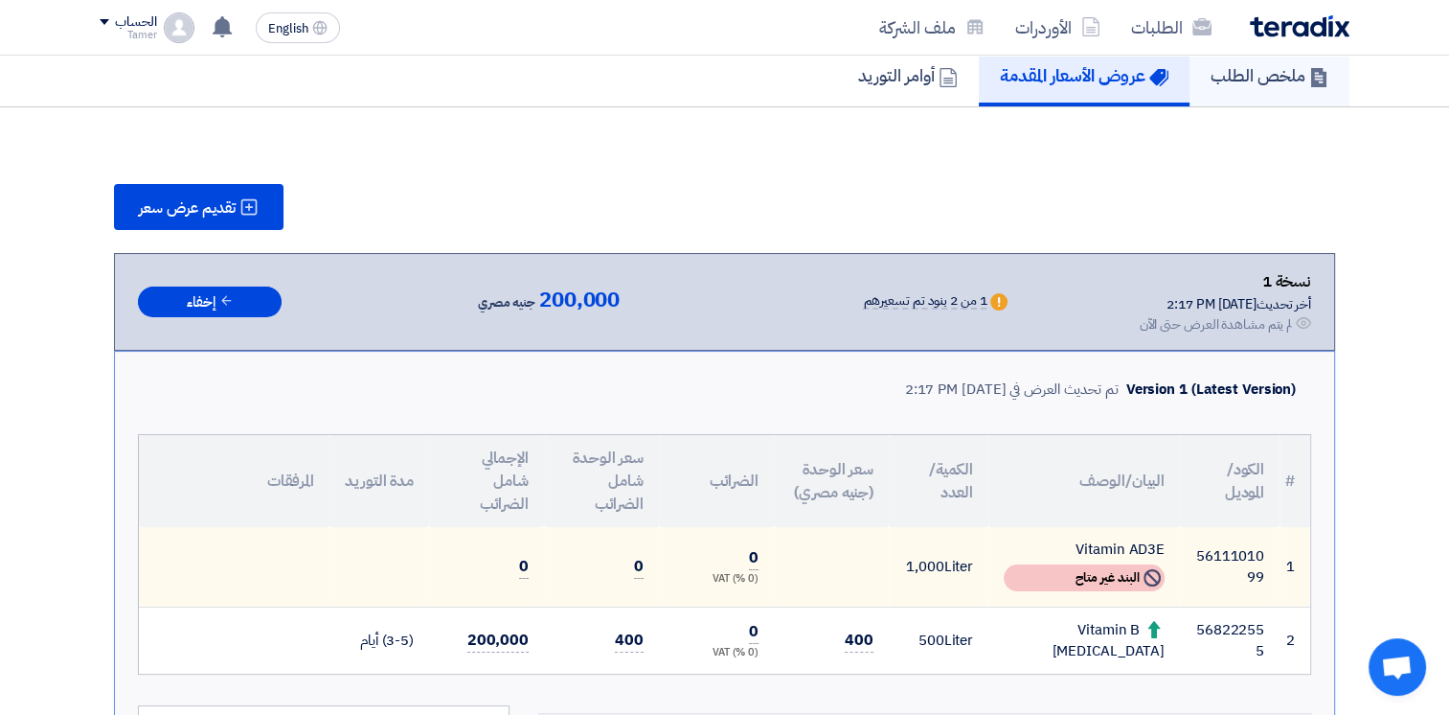
click at [1251, 79] on h5 "ملخص الطلب" at bounding box center [1270, 75] width 118 height 22
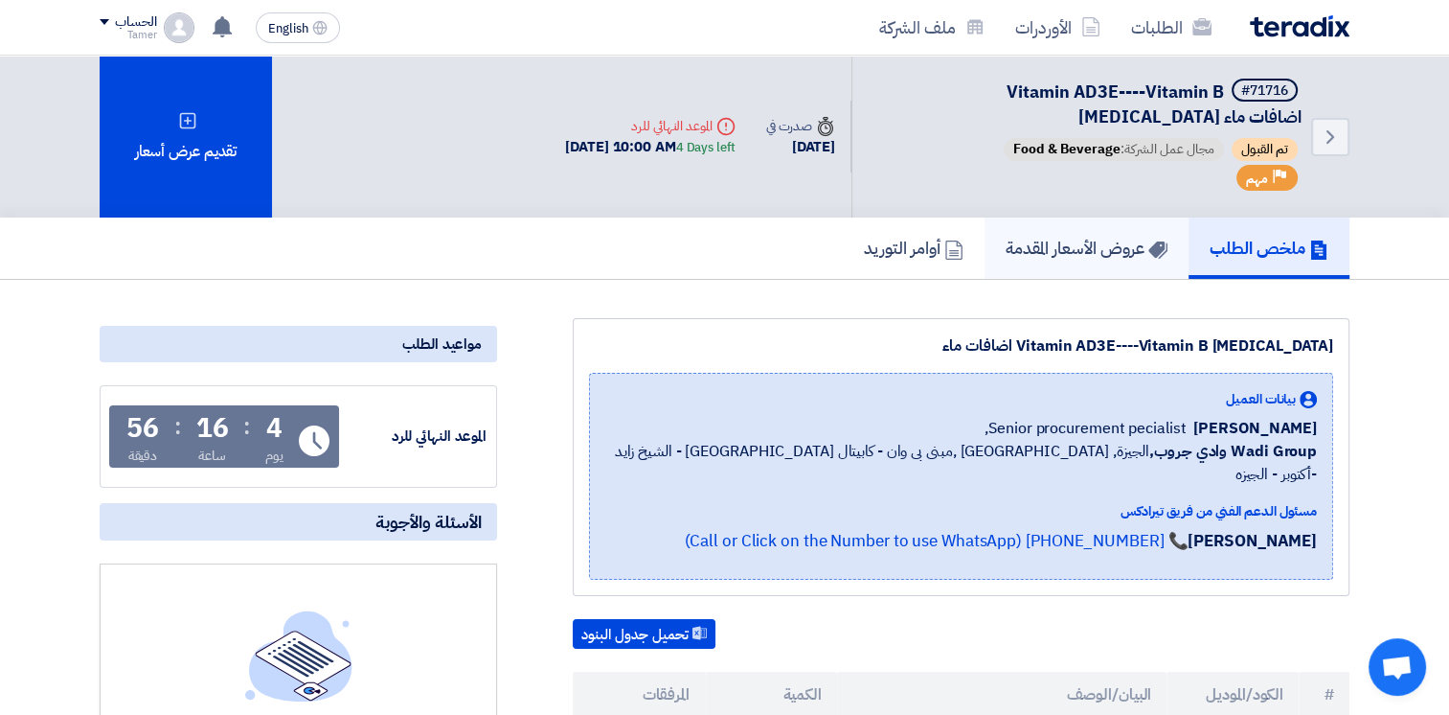
click at [1107, 254] on h5 "عروض الأسعار المقدمة" at bounding box center [1087, 248] width 162 height 22
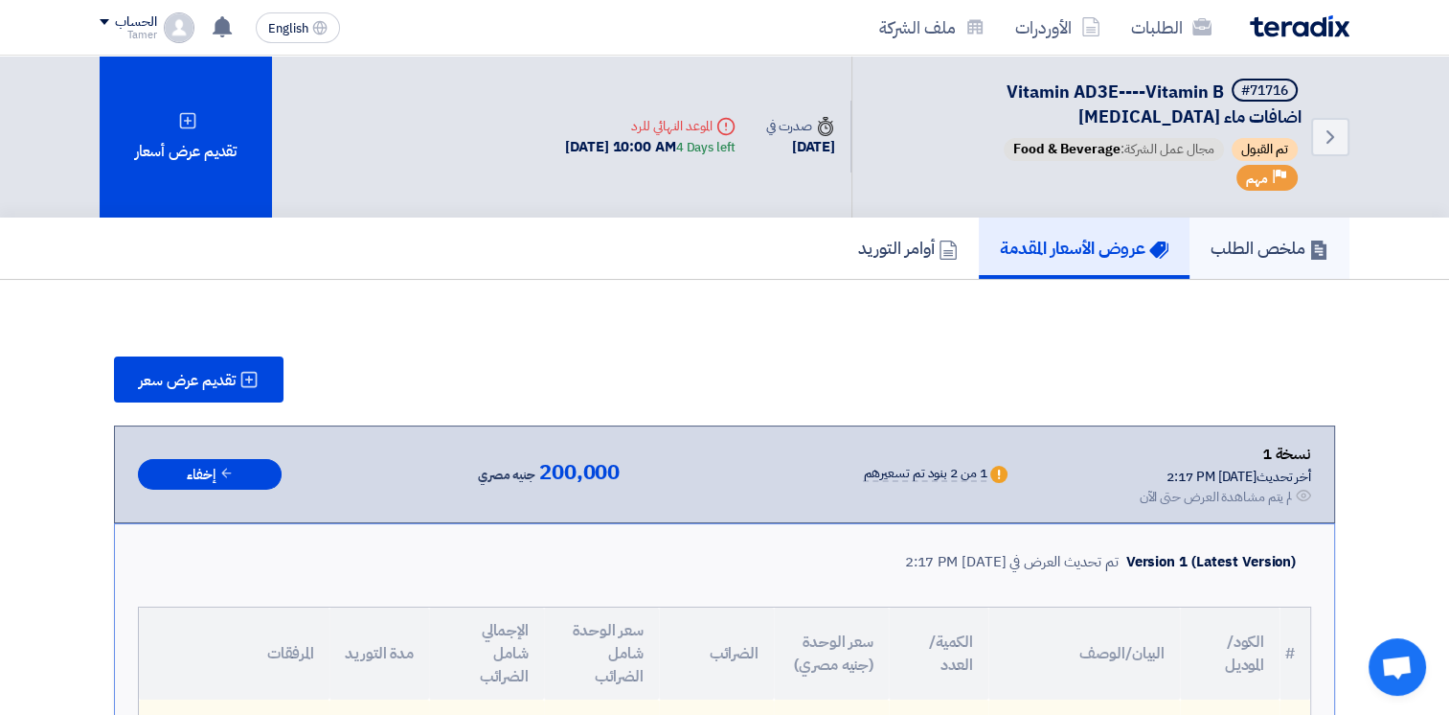
click at [1261, 261] on link "ملخص الطلب" at bounding box center [1270, 247] width 160 height 61
